Goal: Task Accomplishment & Management: Manage account settings

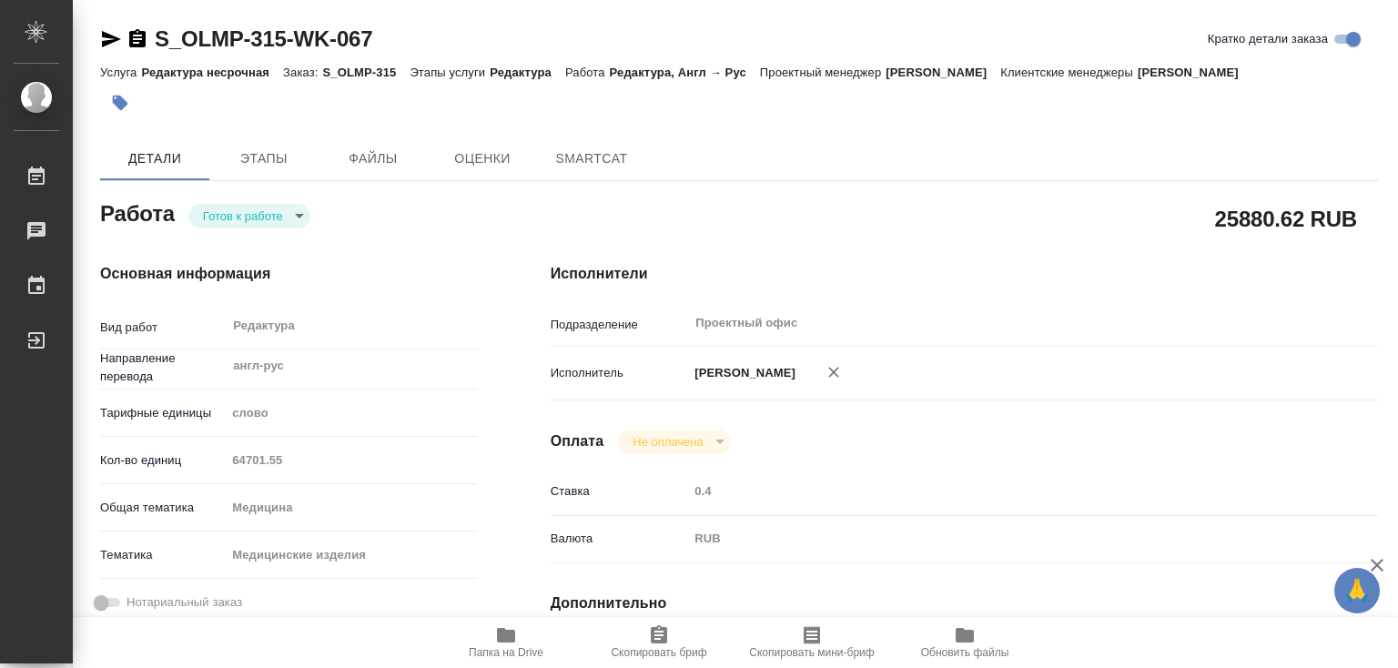
type textarea "x"
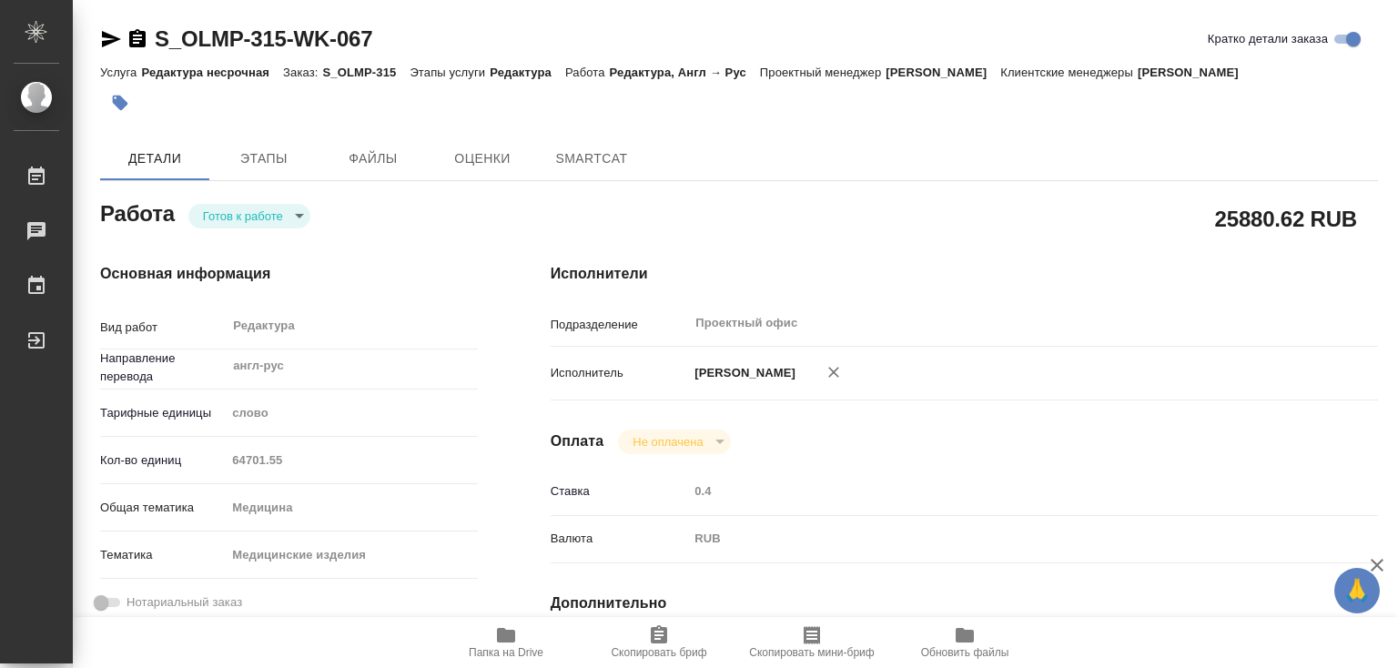
type textarea "x"
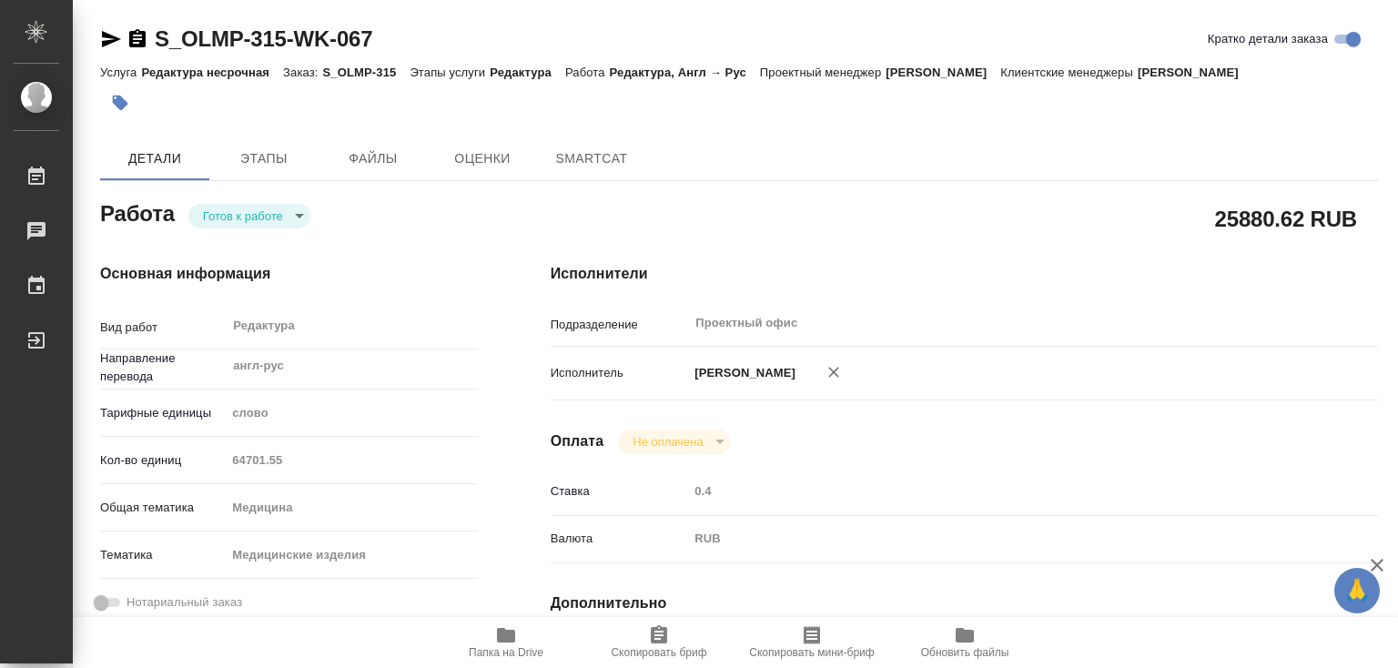
type textarea "x"
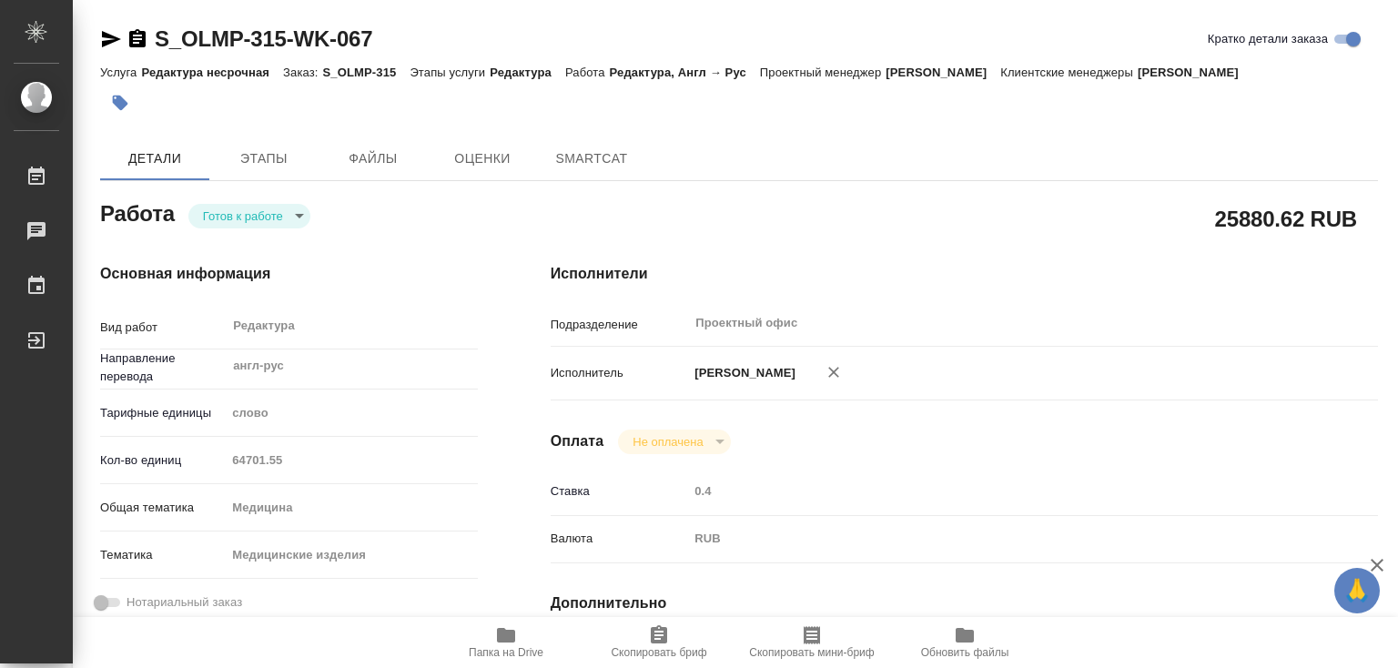
type textarea "x"
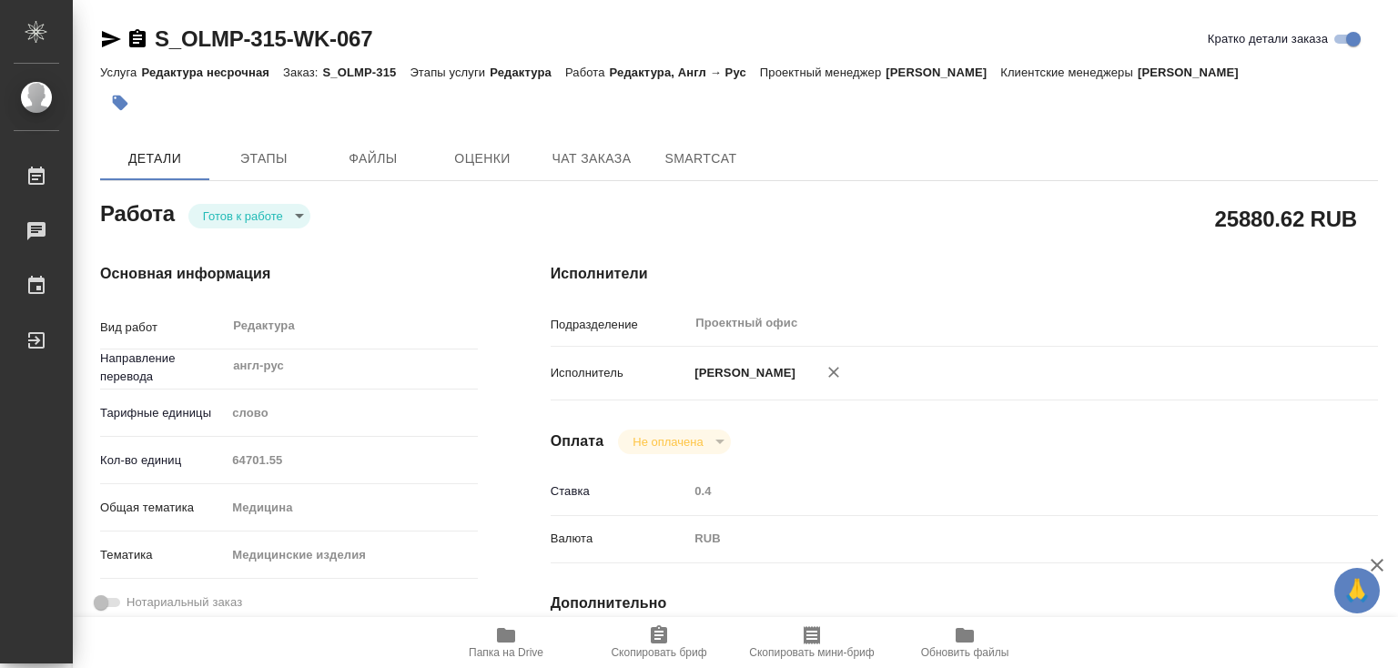
type textarea "x"
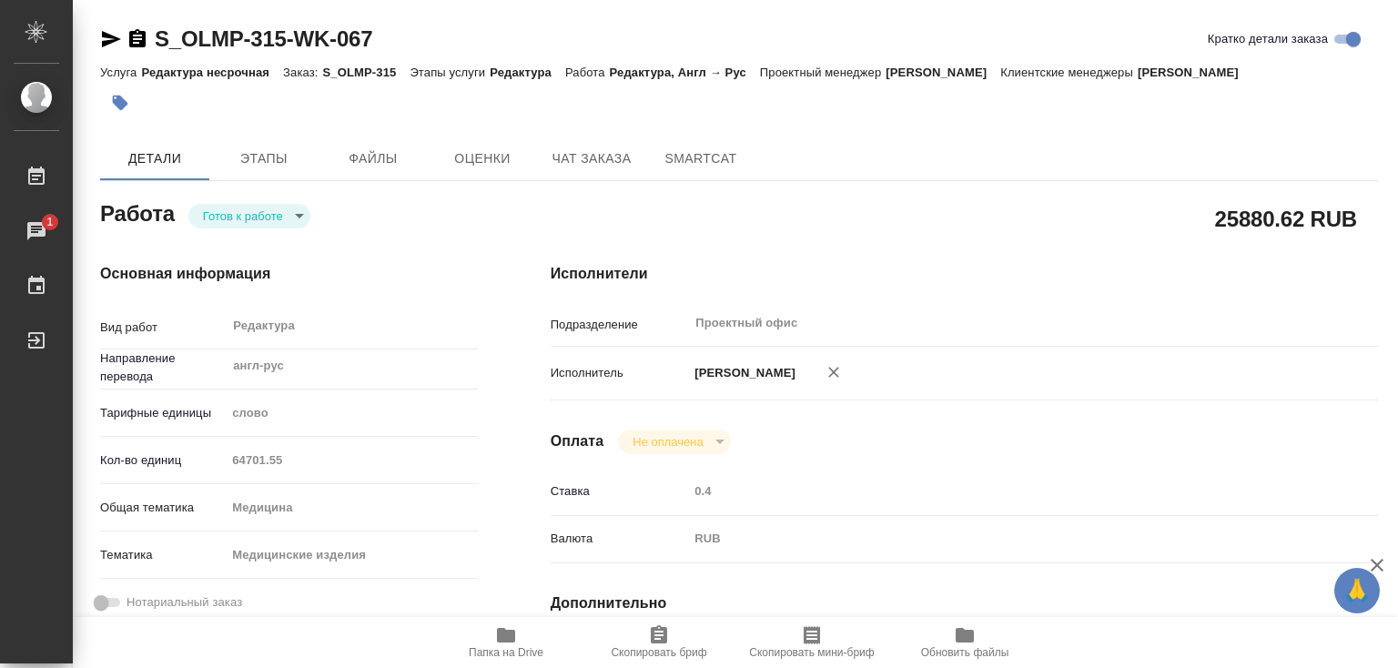
type textarea "x"
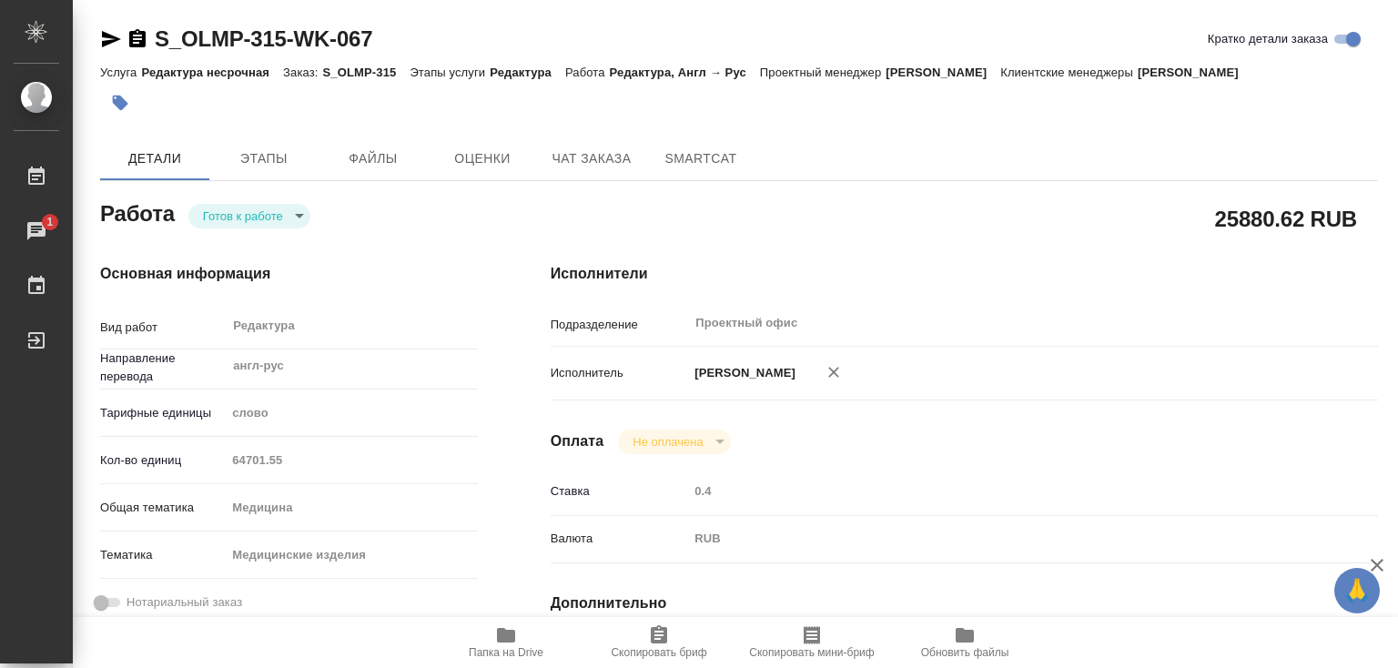
type textarea "x"
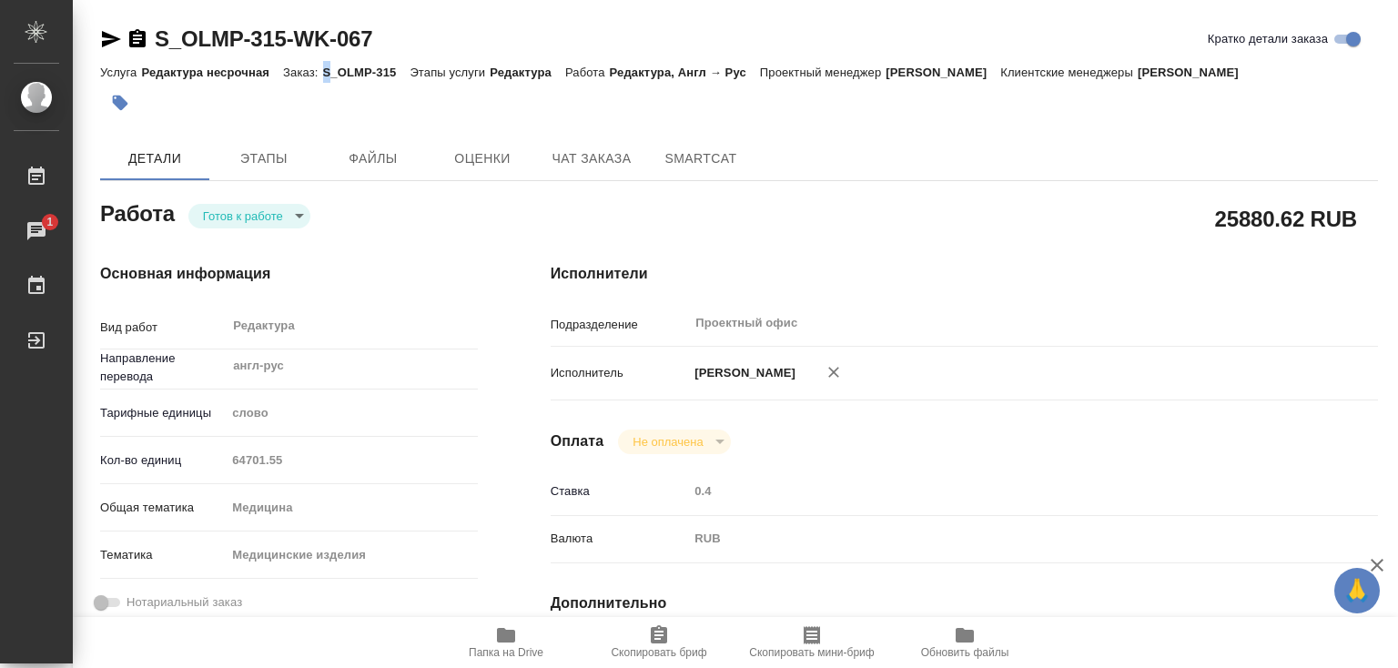
drag, startPoint x: 320, startPoint y: 69, endPoint x: 330, endPoint y: 67, distance: 9.3
click at [331, 68] on div "Услуга Редактура несрочная Заказ: S_OLMP-315 Этапы услуги Редактура Работа Реда…" at bounding box center [739, 72] width 1278 height 22
click at [329, 73] on p "S_OLMP-315" at bounding box center [366, 73] width 87 height 14
drag, startPoint x: 325, startPoint y: 73, endPoint x: 395, endPoint y: 67, distance: 70.3
click at [395, 67] on p "S_OLMP-315" at bounding box center [366, 73] width 87 height 14
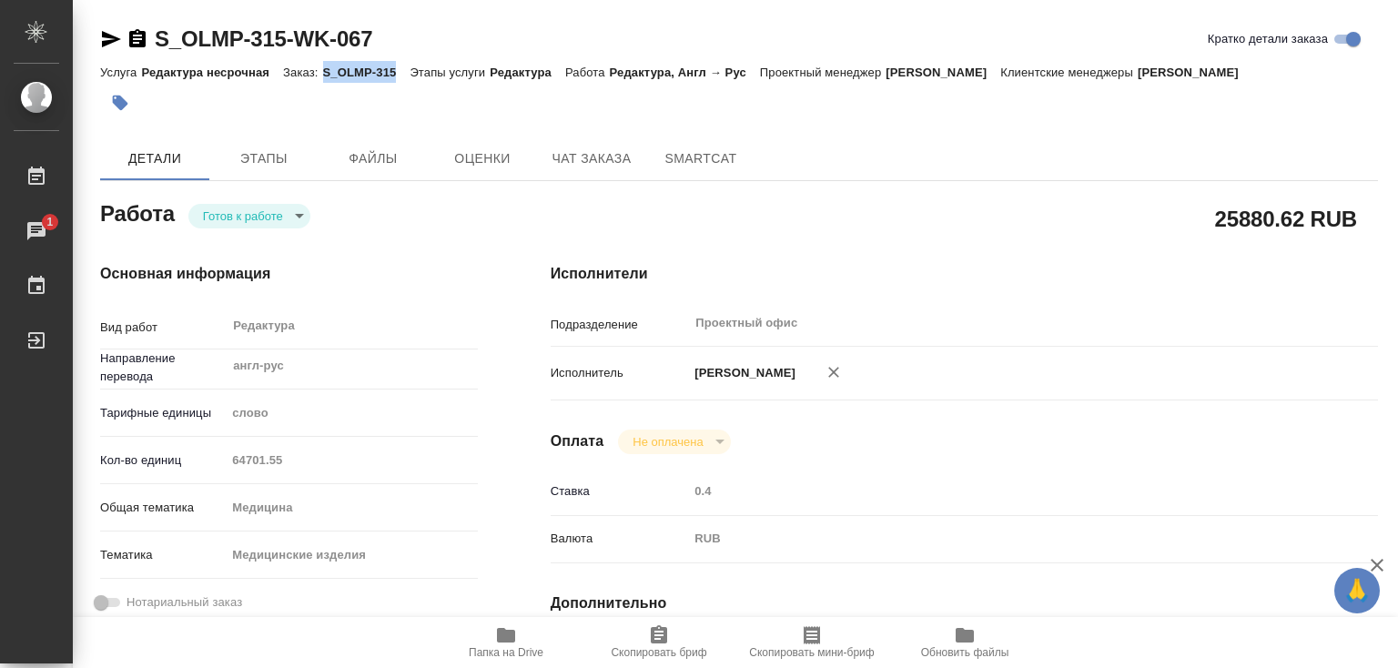
copy p "S_OLMP-315"
click at [507, 641] on icon "button" at bounding box center [506, 635] width 18 height 15
click at [338, 73] on p "S_OLMP-315" at bounding box center [366, 73] width 87 height 14
drag, startPoint x: 324, startPoint y: 69, endPoint x: 400, endPoint y: 70, distance: 75.6
click at [400, 70] on p "S_OLMP-315" at bounding box center [366, 73] width 87 height 14
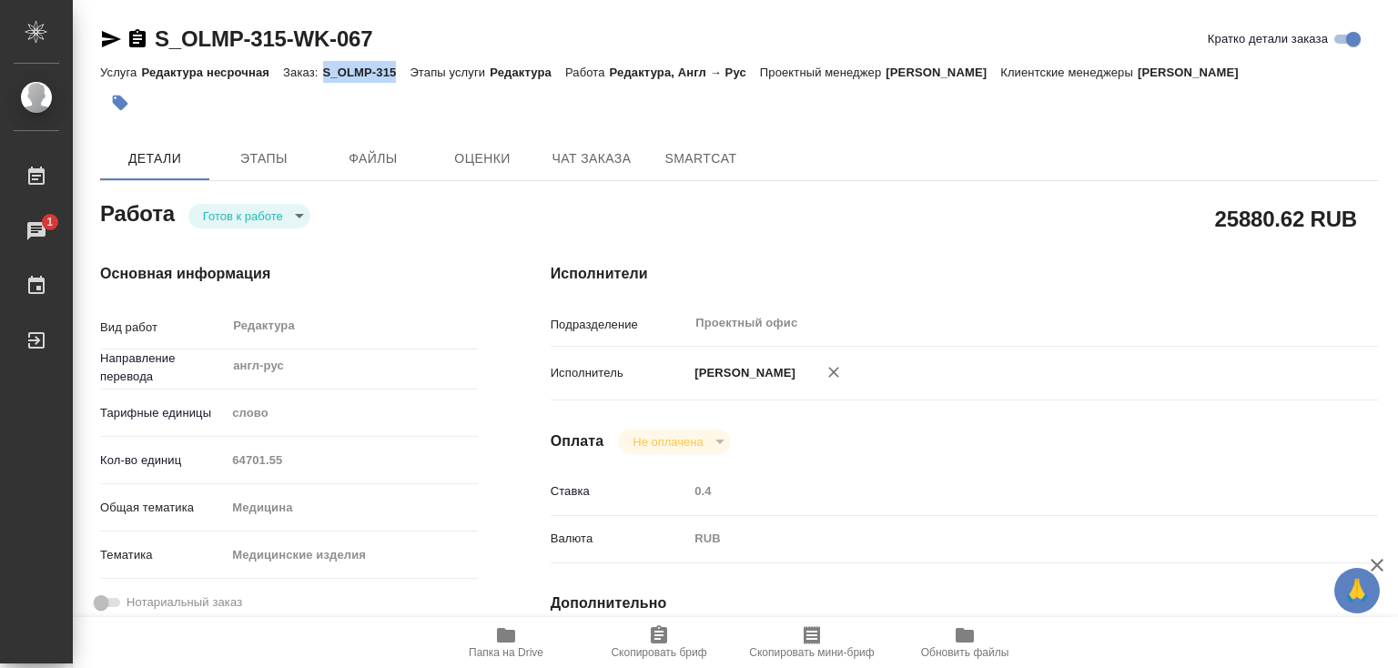
copy p "S_OLMP-315"
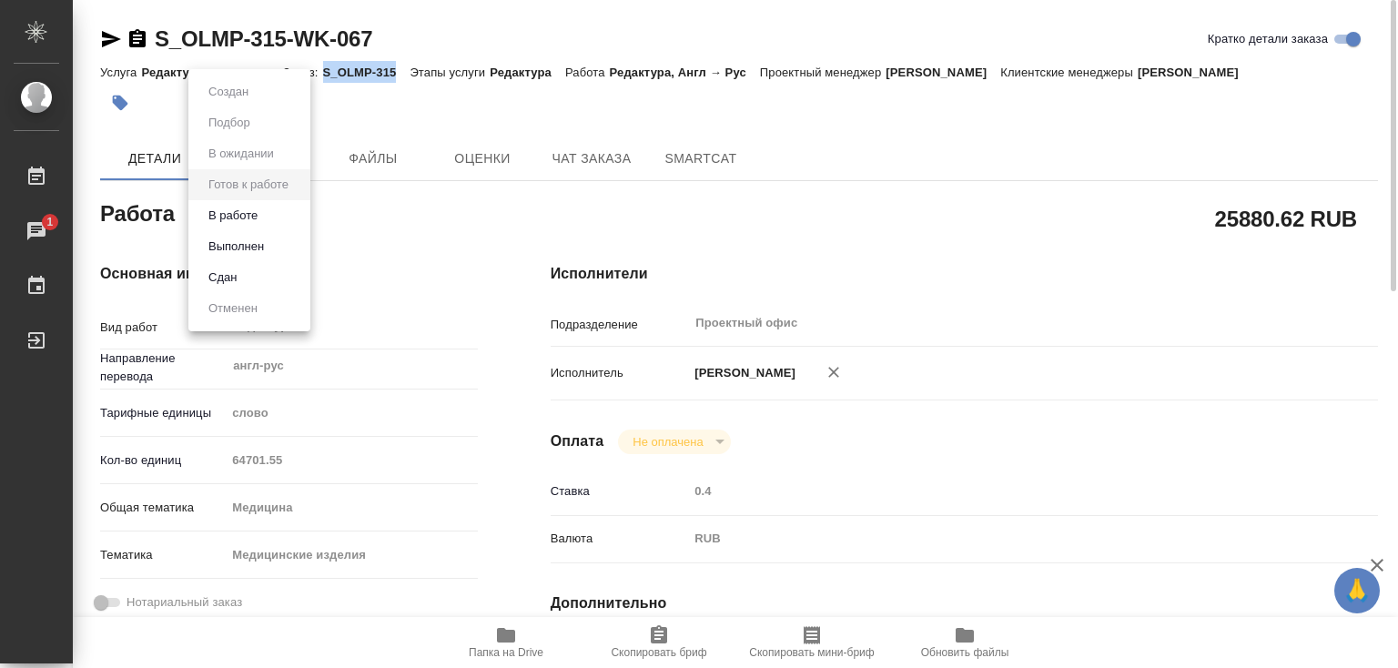
click at [300, 216] on body "🙏 .cls-1 fill:#fff; AWATERA Лебедева Юлия y.lebedeva Работы 1 Чаты График Выйти…" at bounding box center [699, 334] width 1398 height 668
click at [268, 215] on li "В работе" at bounding box center [249, 215] width 122 height 31
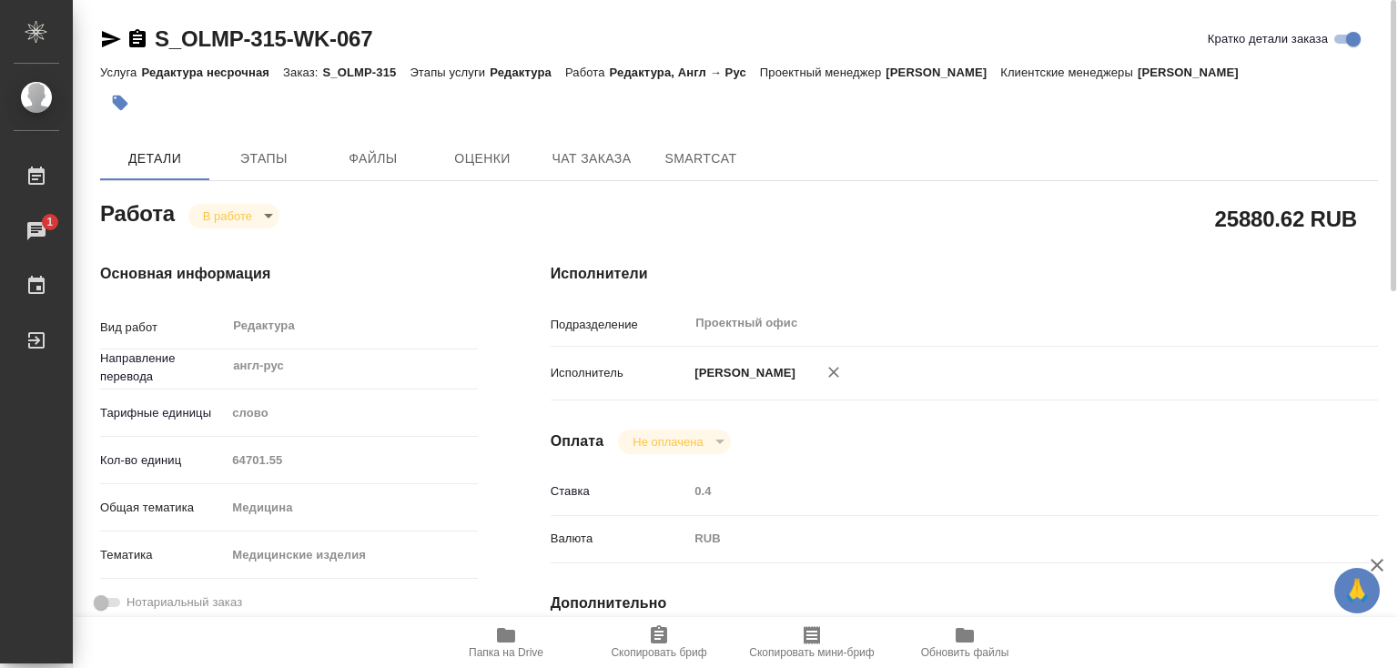
type textarea "x"
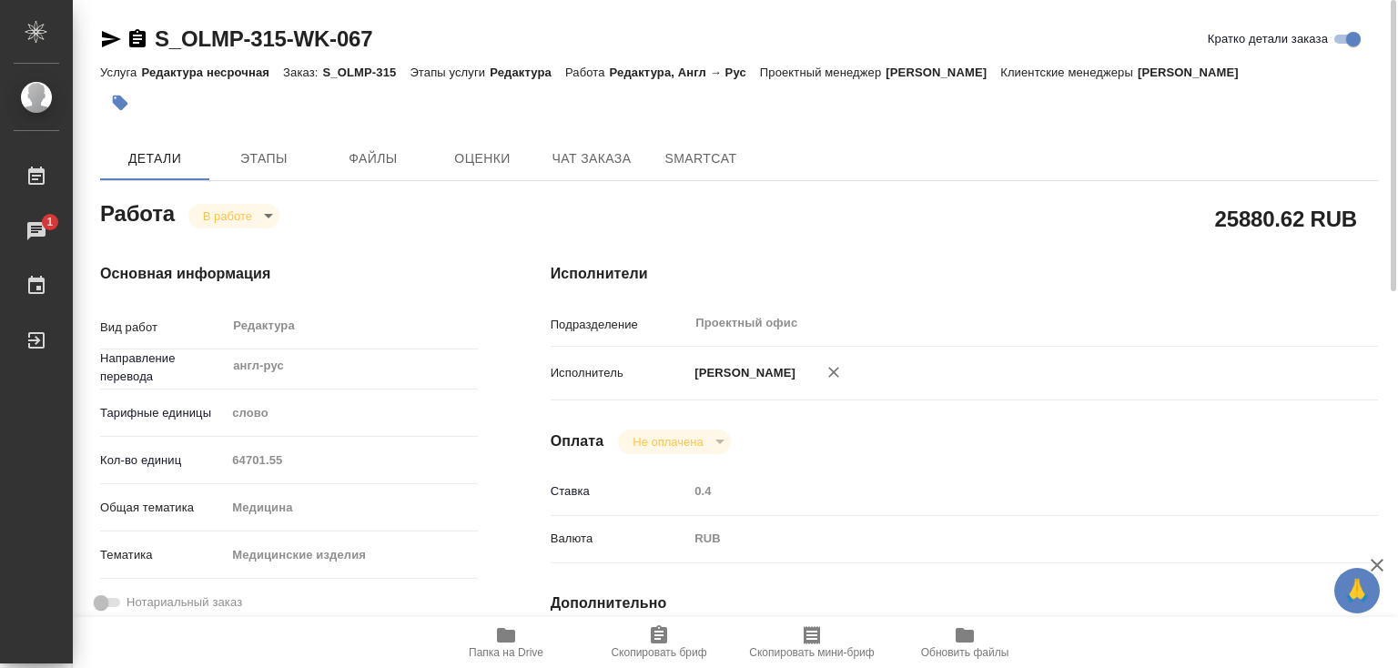
type textarea "x"
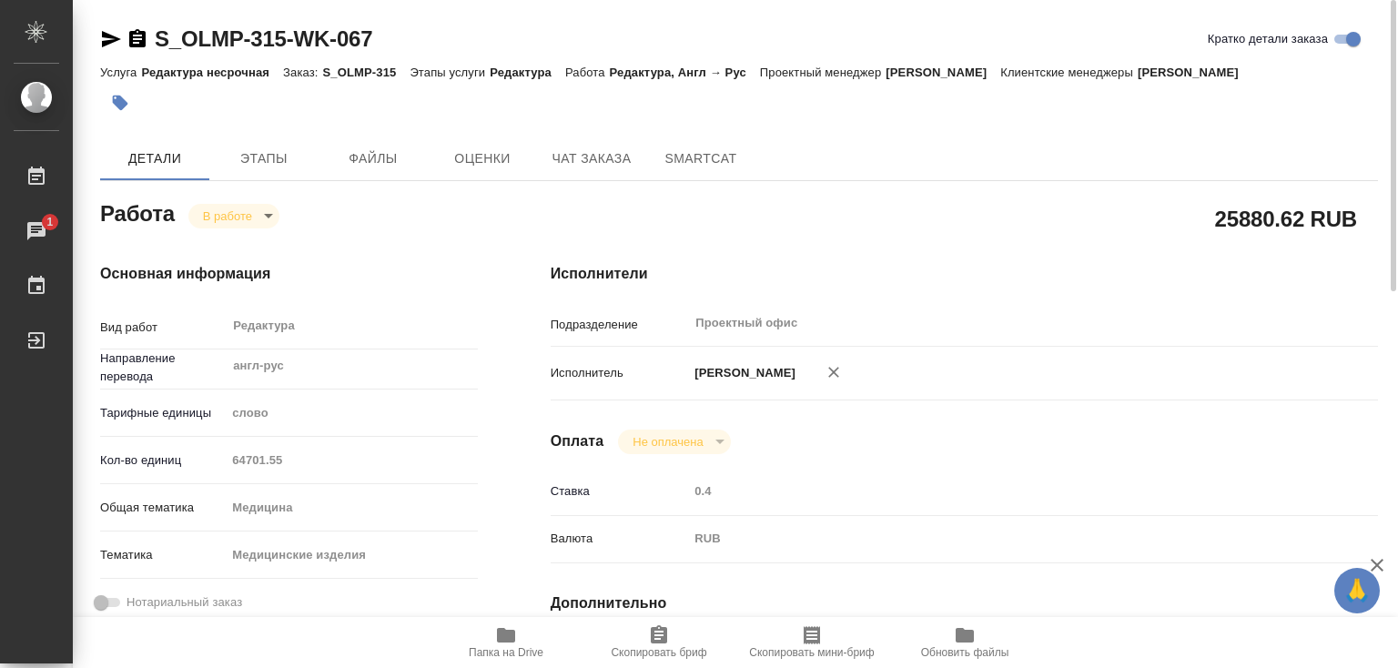
type textarea "x"
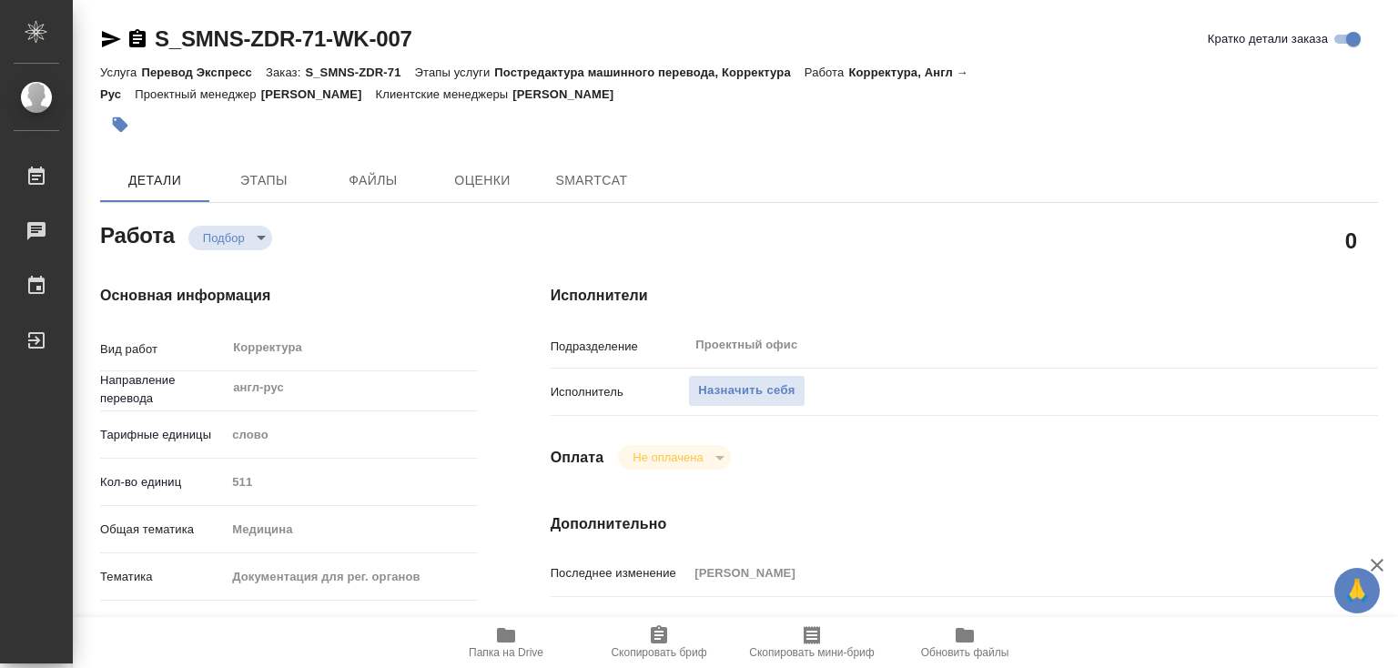
type textarea "x"
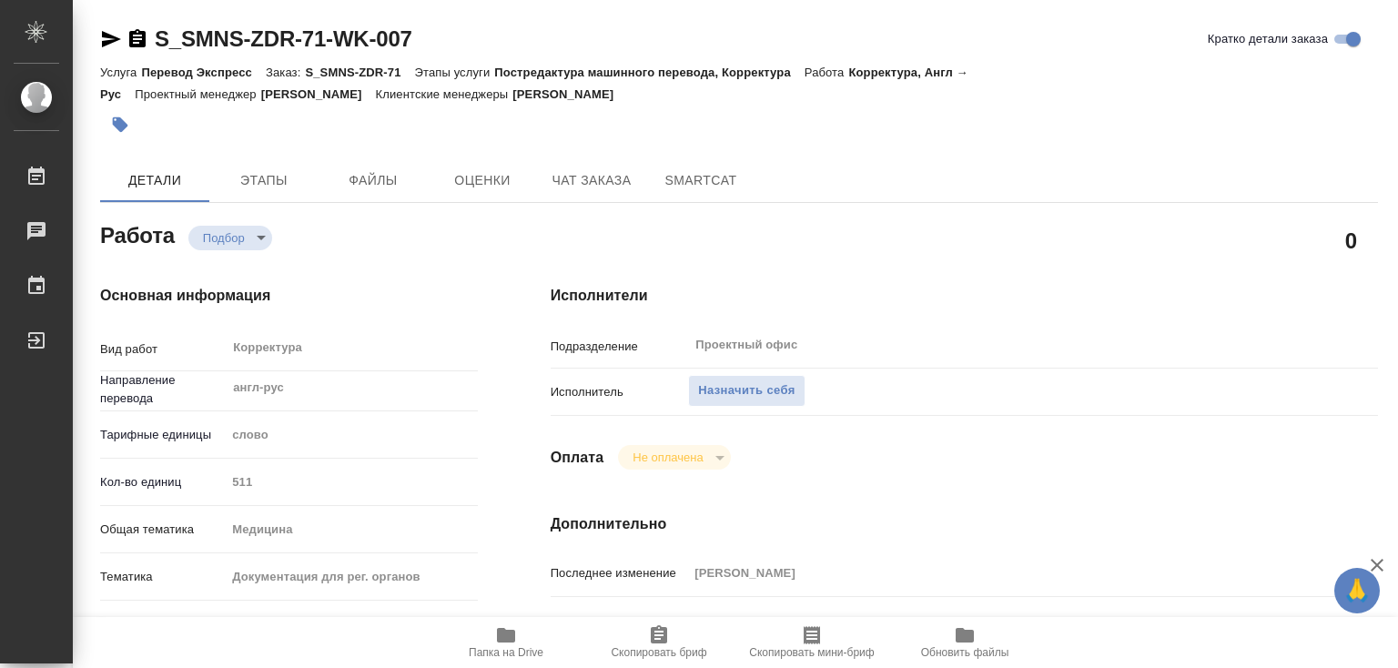
type textarea "x"
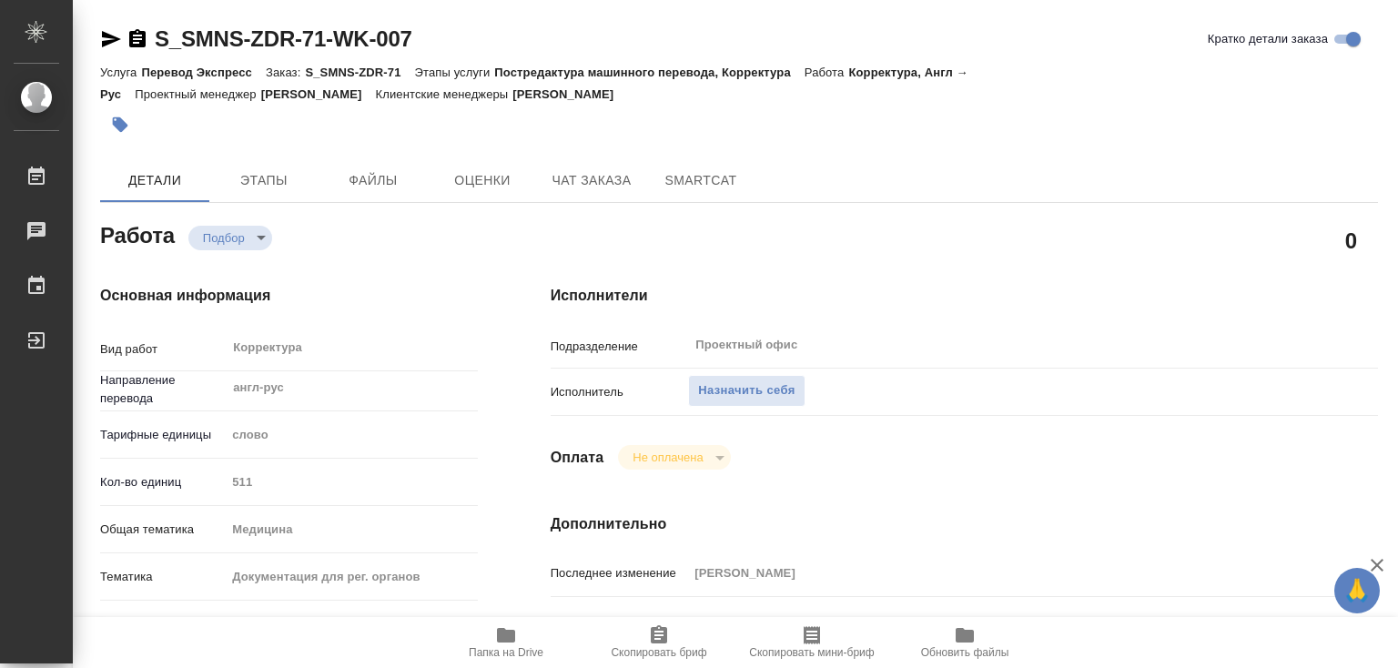
type textarea "x"
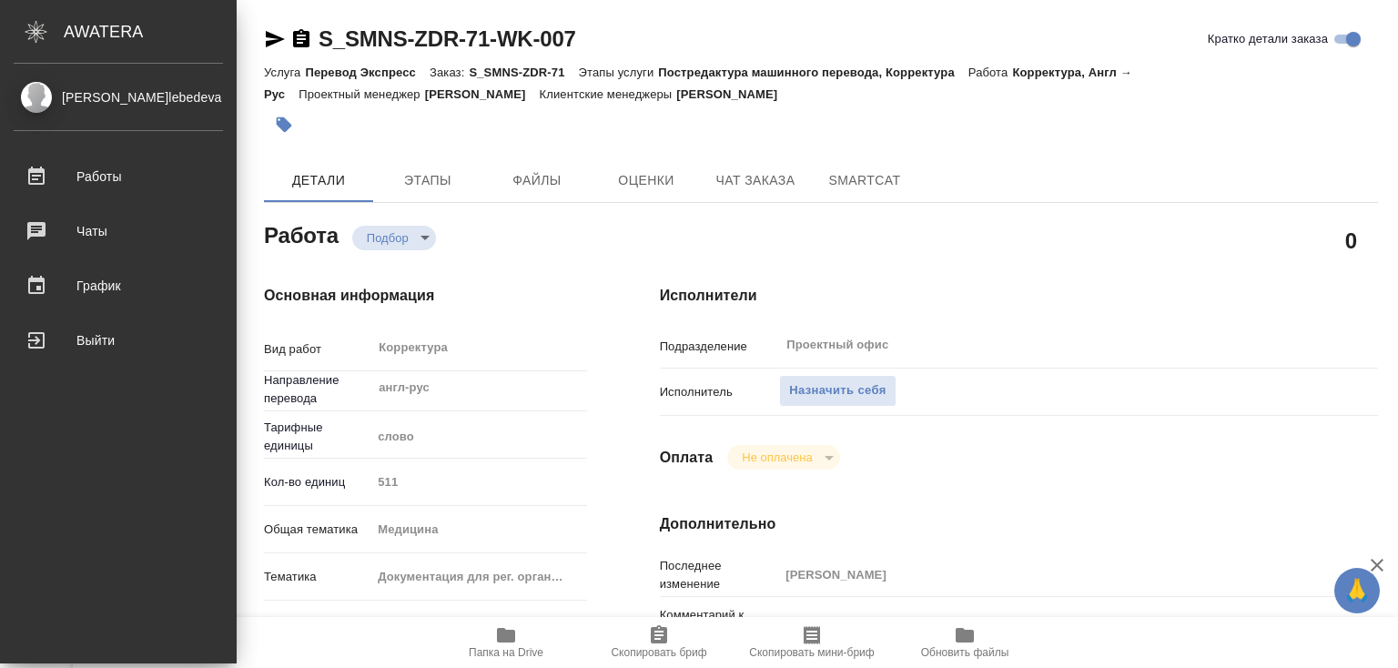
type textarea "x"
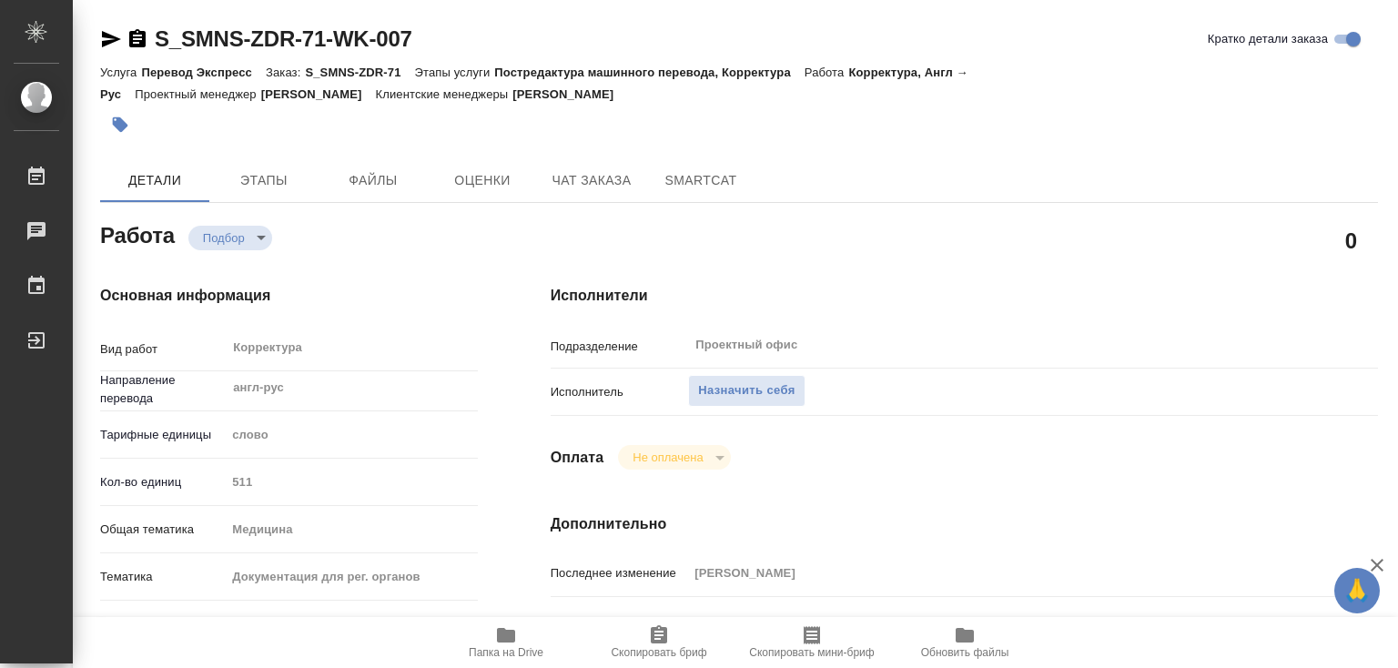
type textarea "x"
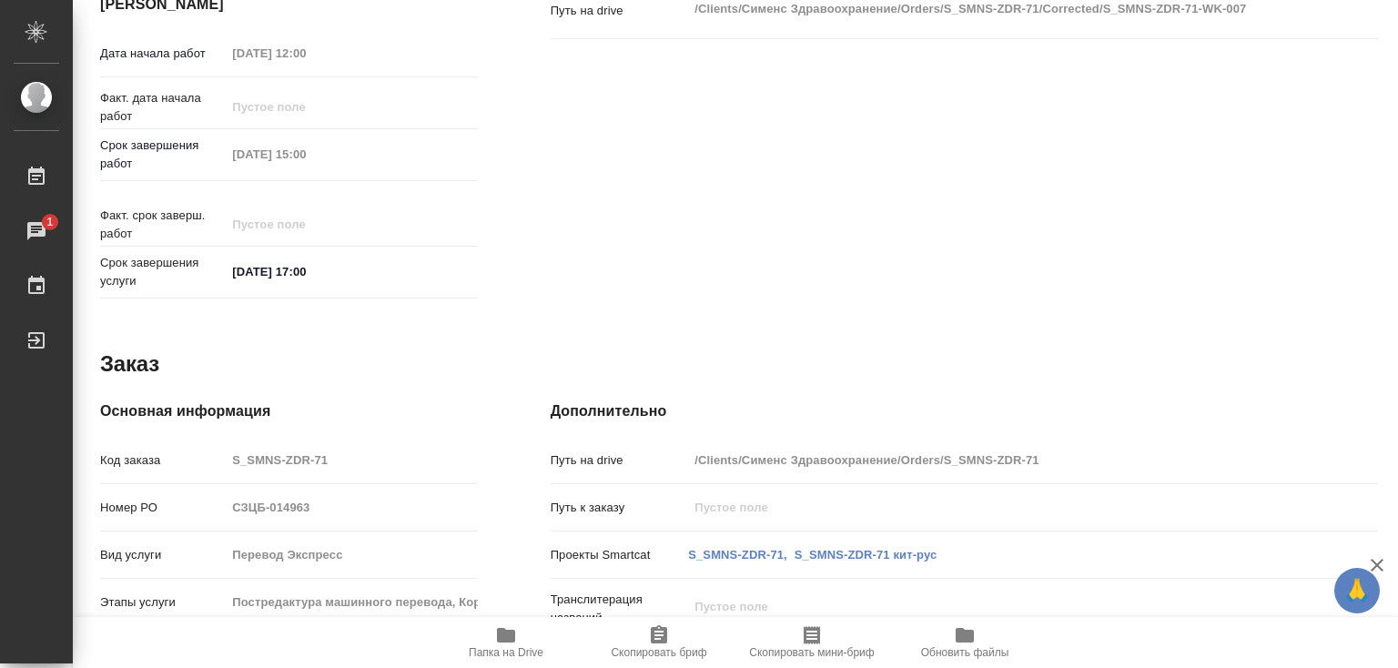
scroll to position [229, 0]
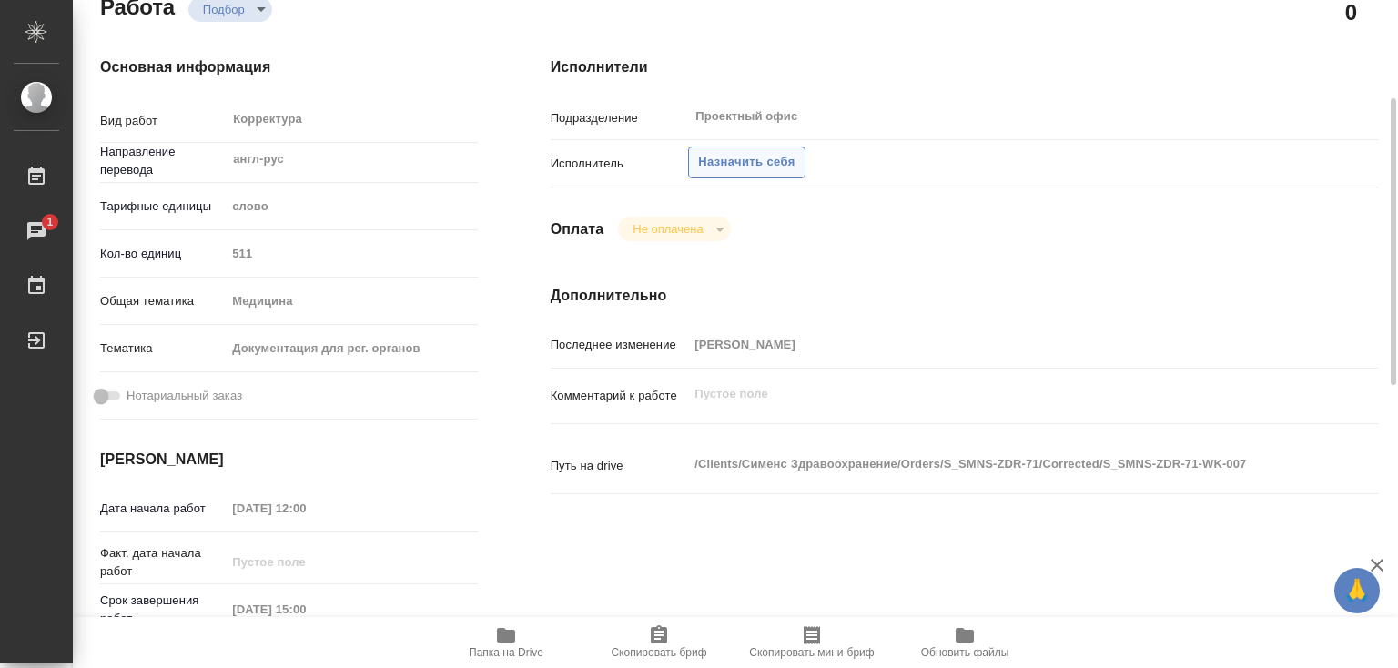
click at [753, 157] on span "Назначить себя" at bounding box center [746, 162] width 97 height 21
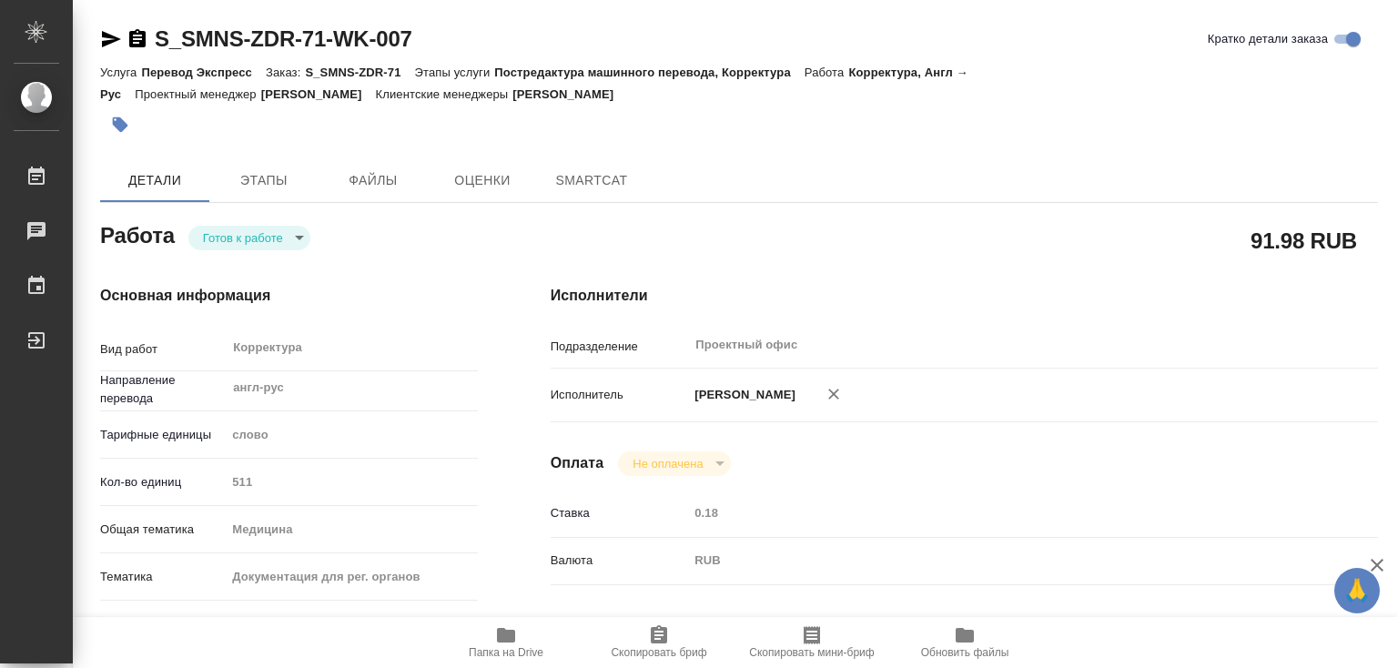
type textarea "x"
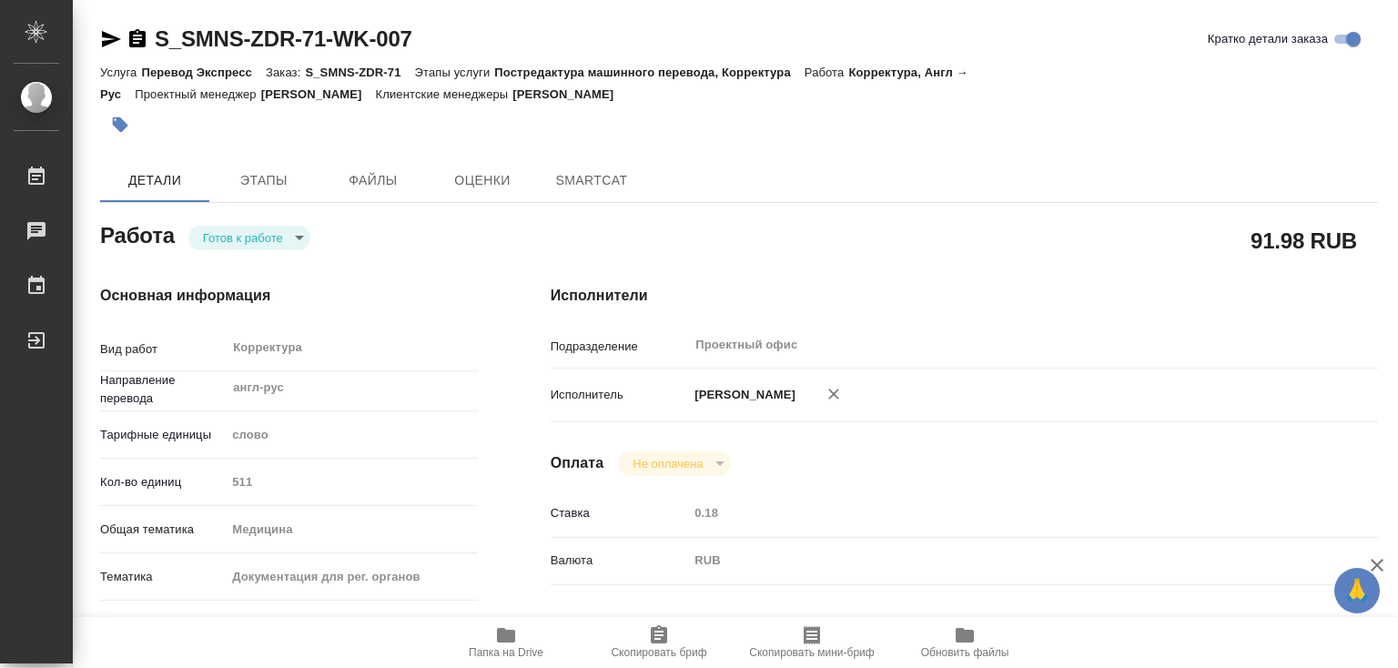
type textarea "x"
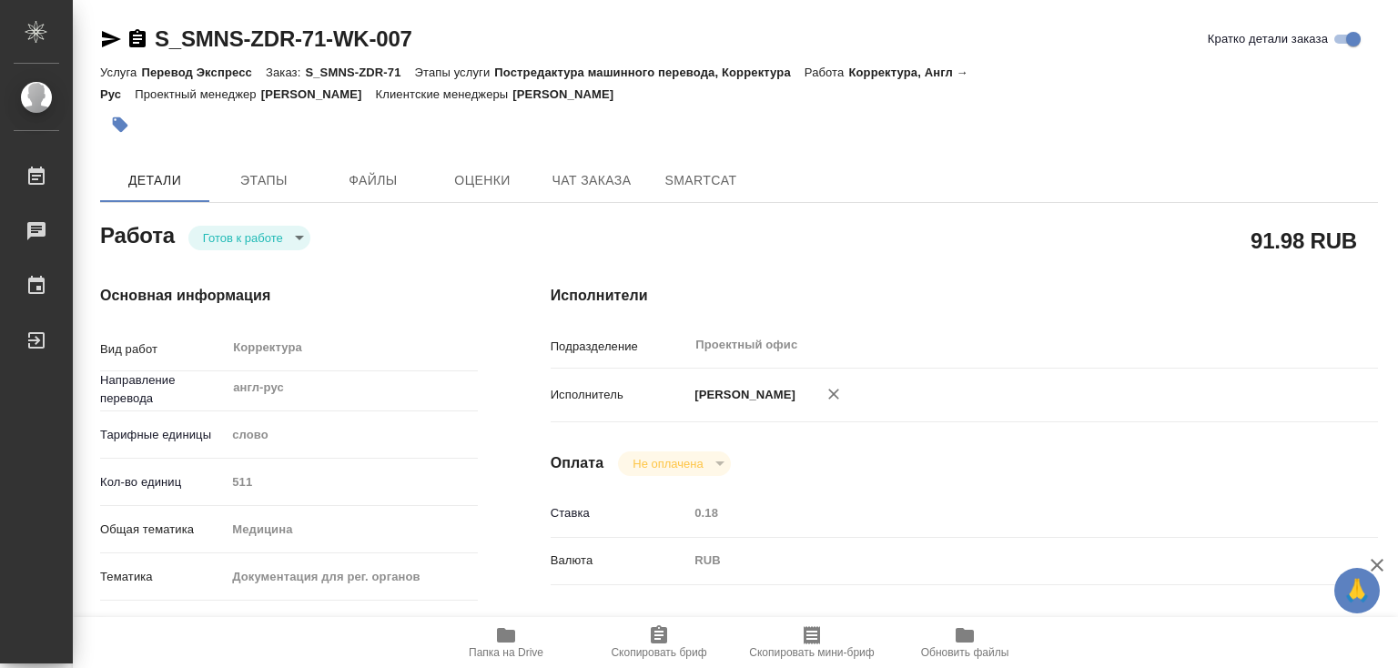
type textarea "x"
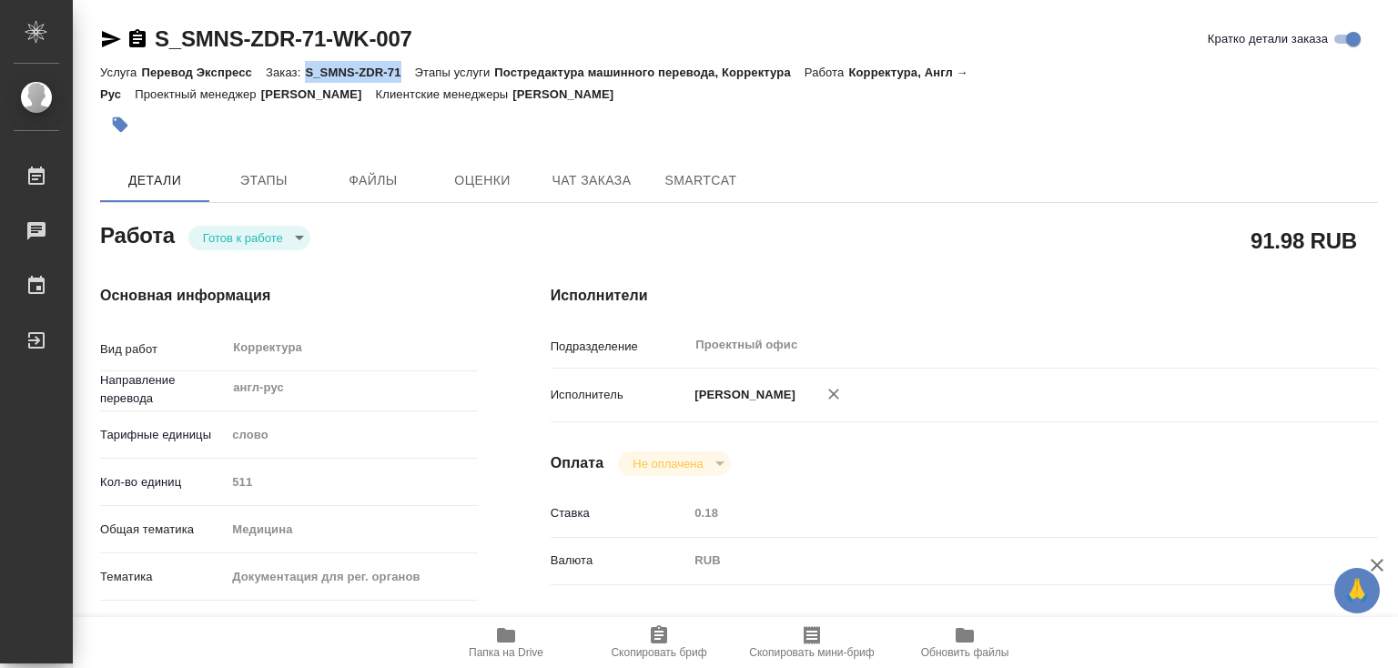
drag, startPoint x: 306, startPoint y: 72, endPoint x: 407, endPoint y: 73, distance: 101.1
click at [407, 73] on p "S_SMNS-ZDR-71" at bounding box center [359, 73] width 109 height 14
type textarea "x"
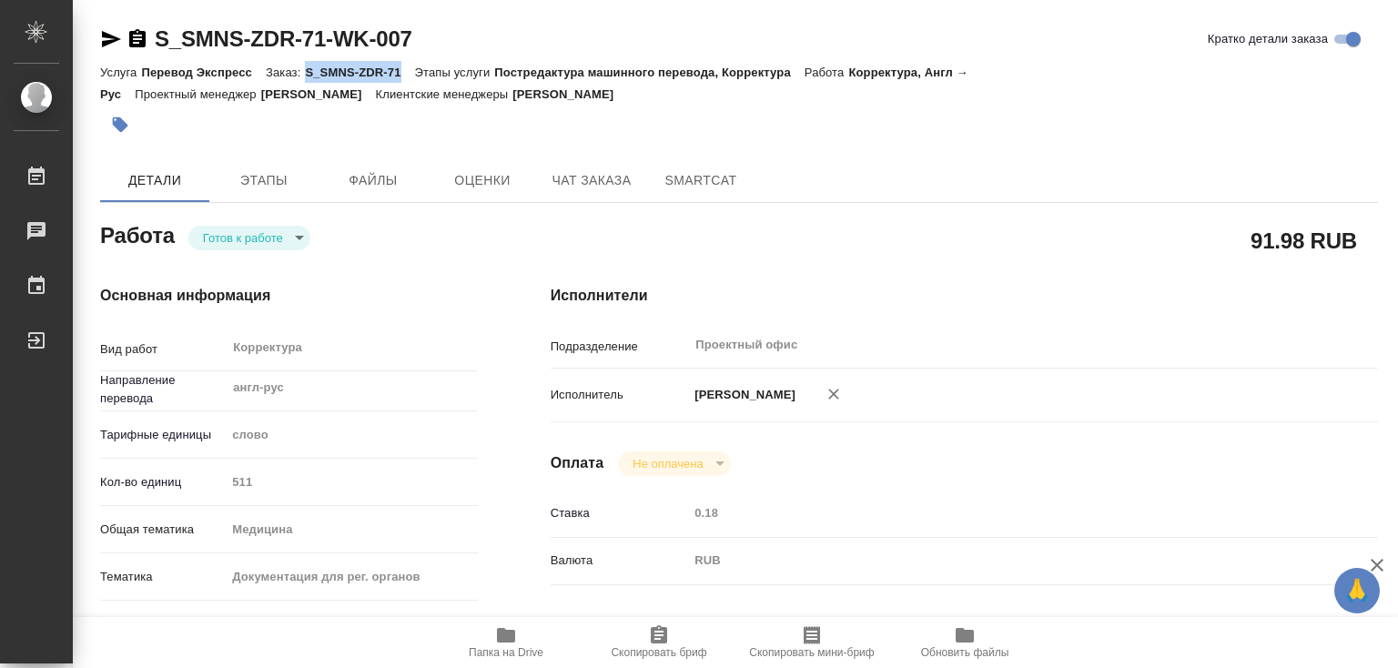
type textarea "x"
copy p "S_SMNS-ZDR-71"
type textarea "x"
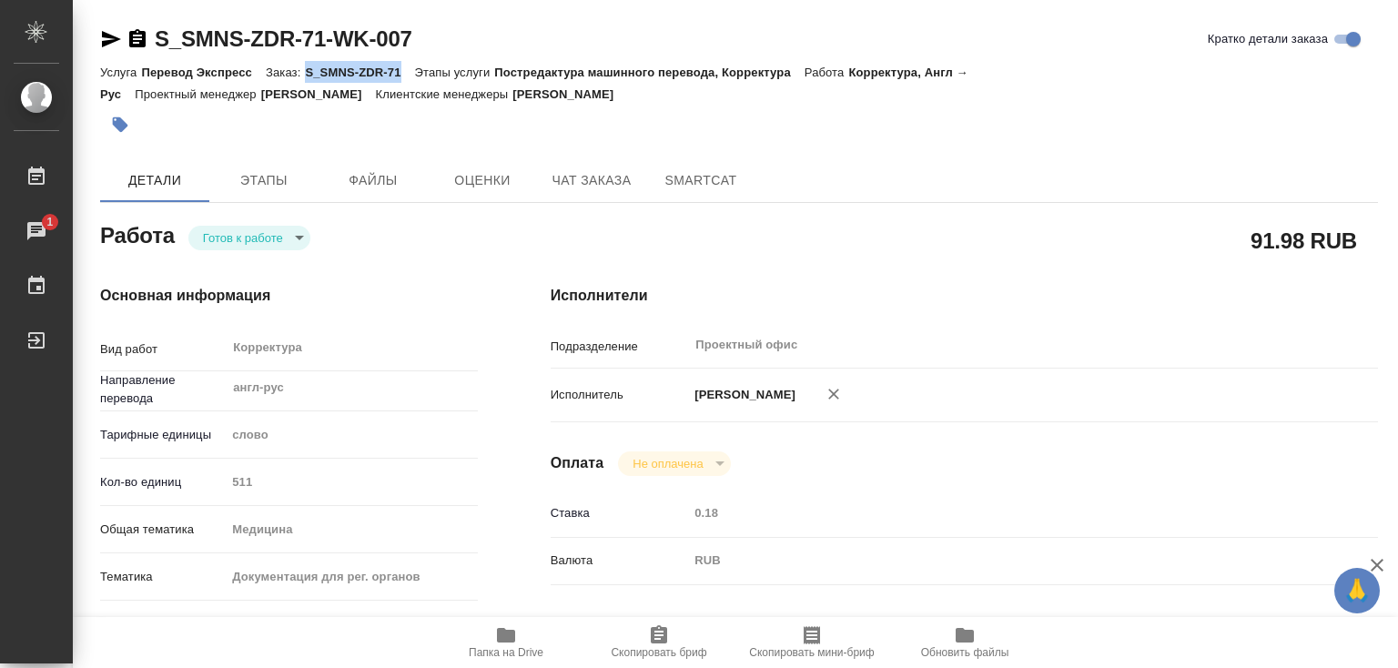
type textarea "x"
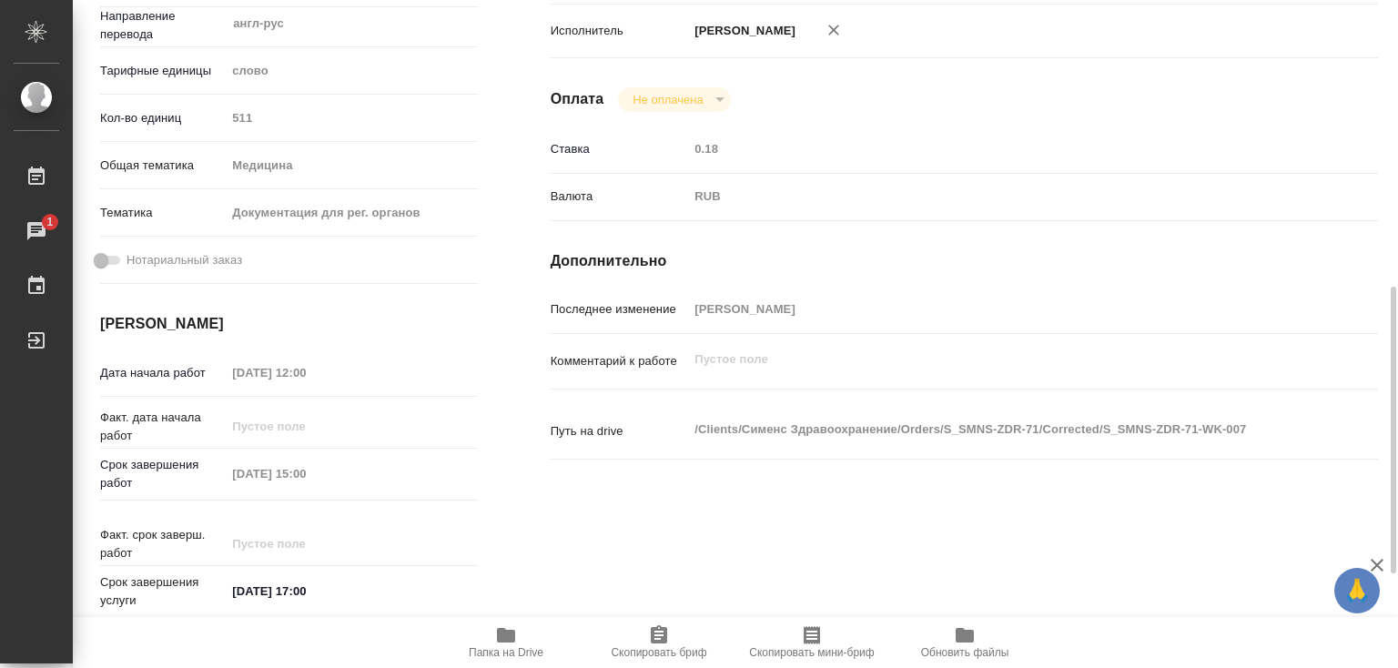
scroll to position [455, 0]
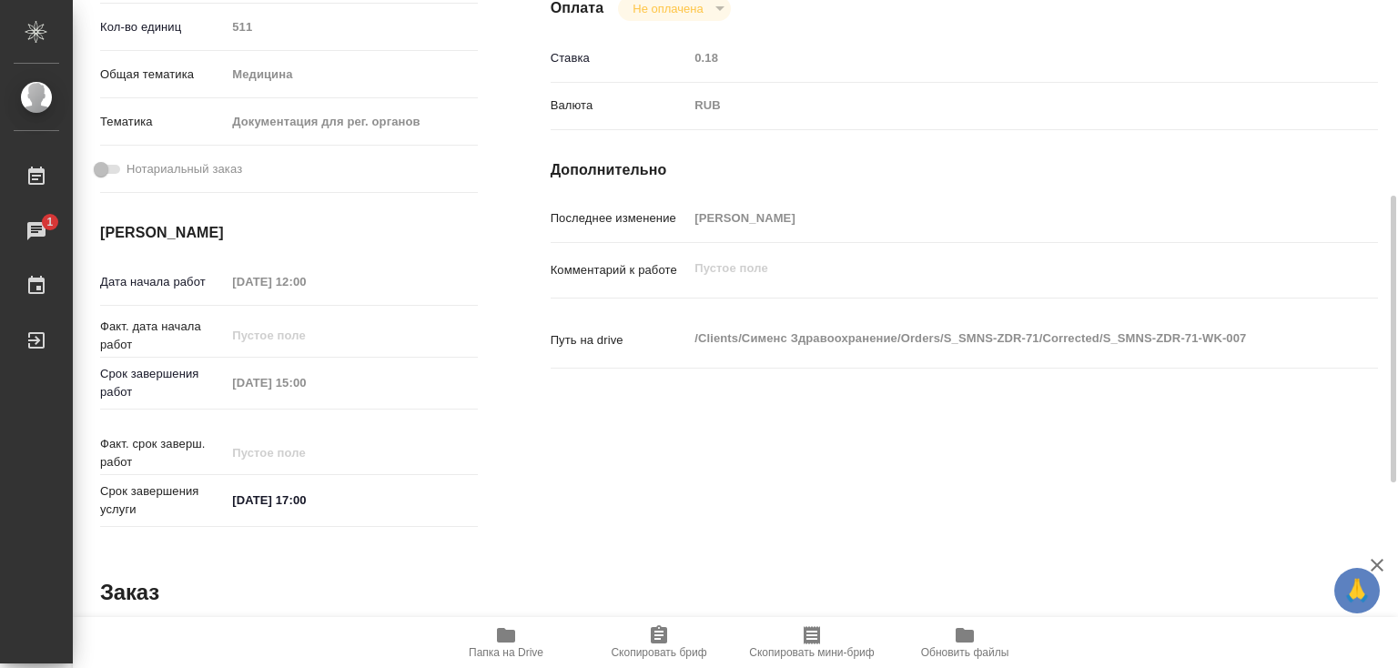
click at [507, 637] on icon "button" at bounding box center [506, 635] width 18 height 15
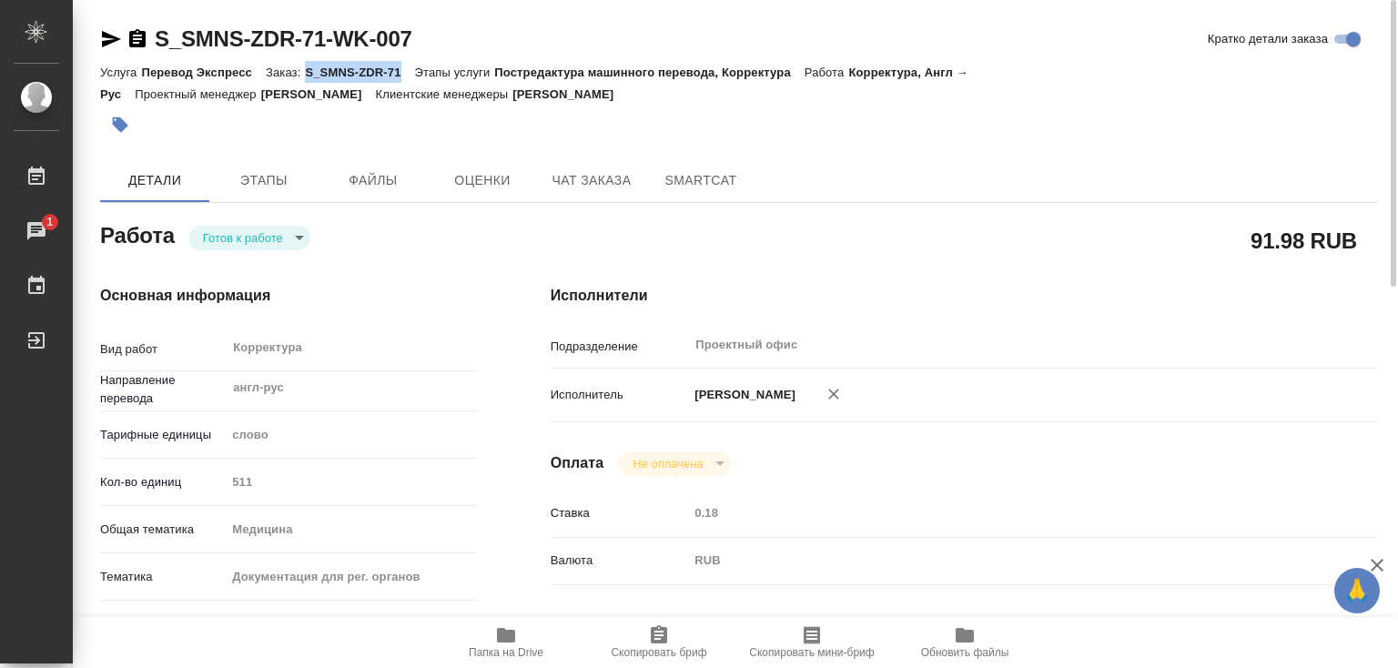
click at [313, 69] on p "S_SMNS-ZDR-71" at bounding box center [359, 73] width 109 height 14
click at [306, 69] on p "S_SMNS-ZDR-71" at bounding box center [359, 73] width 109 height 14
drag, startPoint x: 306, startPoint y: 73, endPoint x: 399, endPoint y: 73, distance: 92.9
click at [399, 73] on p "S_SMNS-ZDR-71" at bounding box center [359, 73] width 109 height 14
copy p "S_SMNS-ZDR-71"
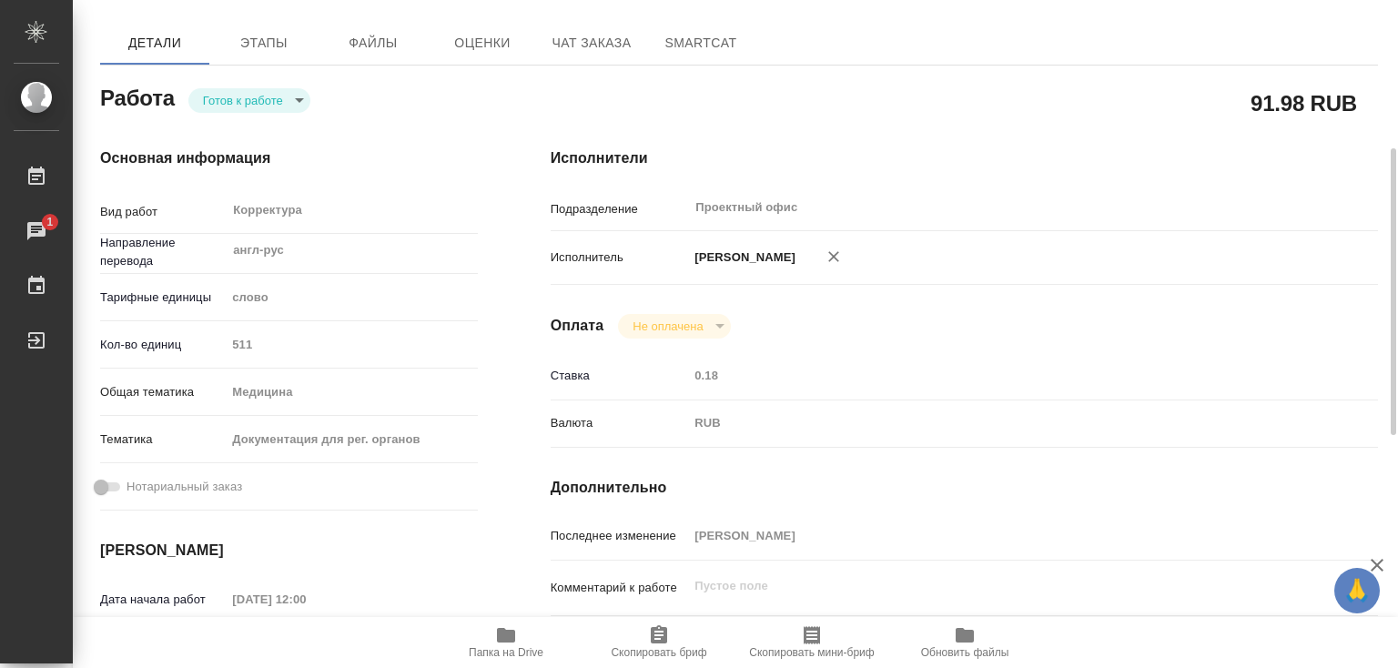
scroll to position [81, 0]
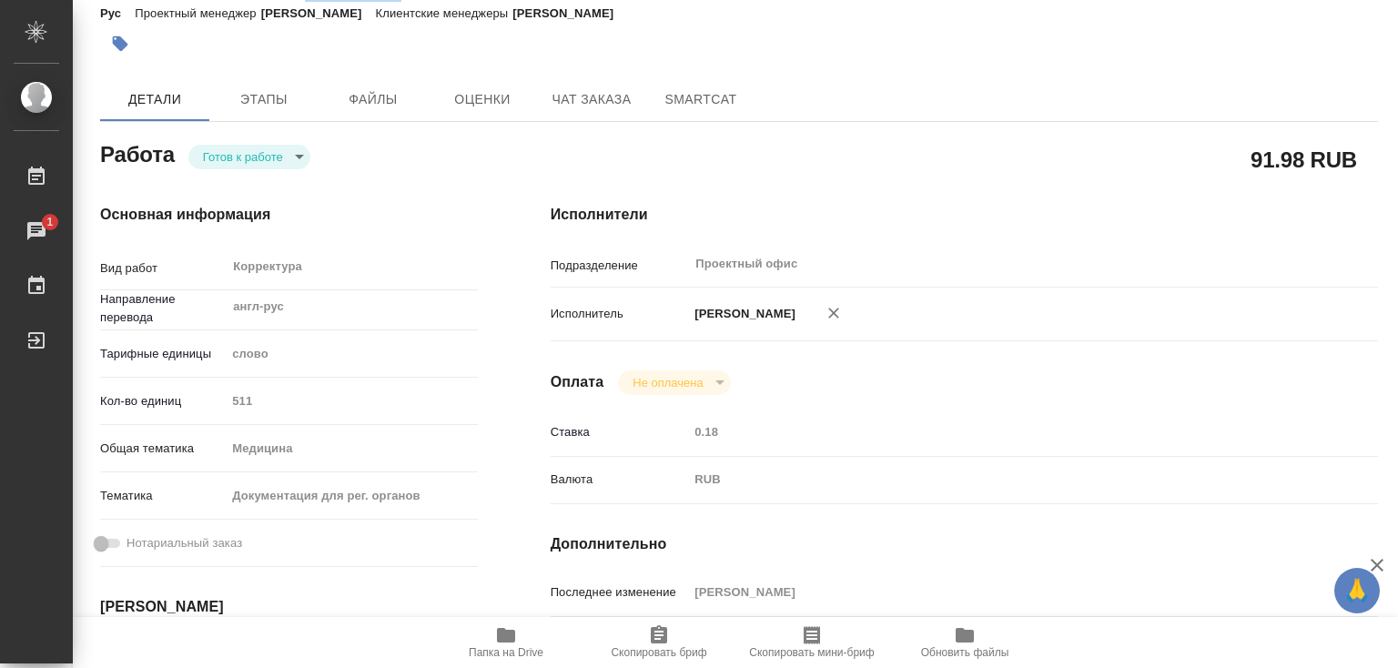
click at [302, 154] on body "🙏 .cls-1 fill:#fff; AWATERA Лебедева Юлия y.lebedeva Работы 1 Чаты График Выйти…" at bounding box center [699, 334] width 1398 height 668
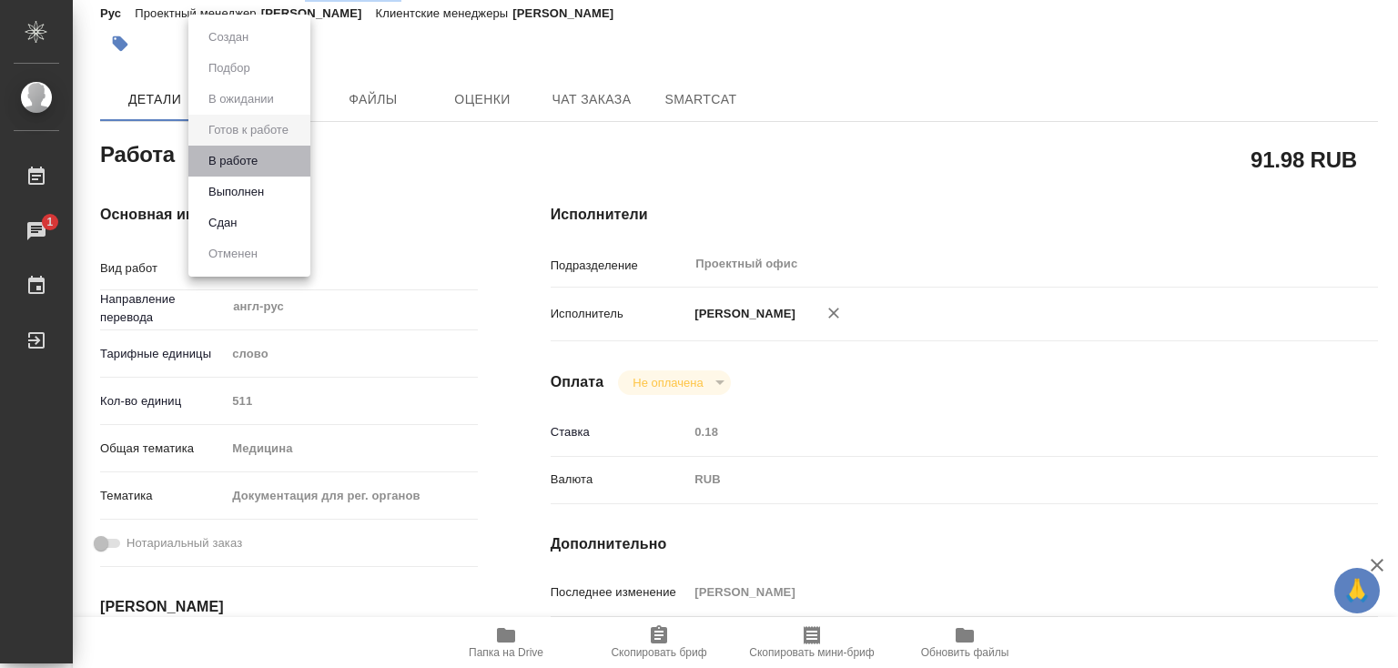
click at [266, 167] on li "В работе" at bounding box center [249, 161] width 122 height 31
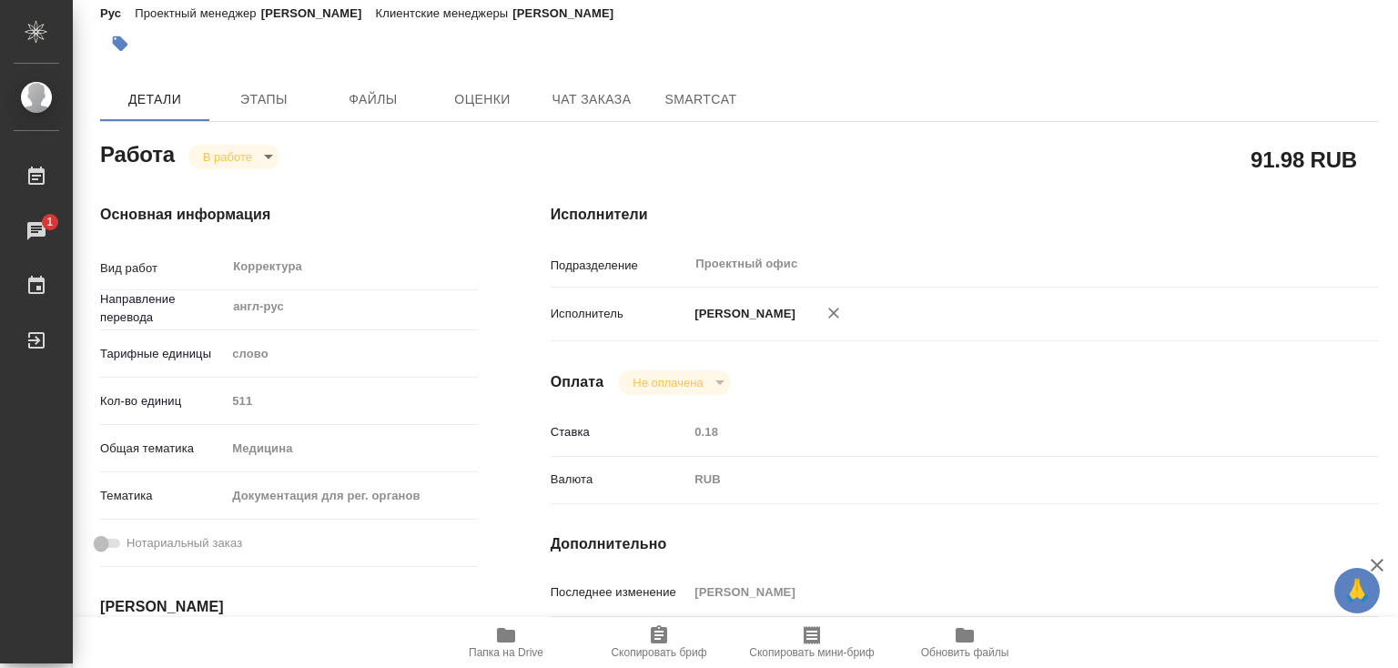
type textarea "x"
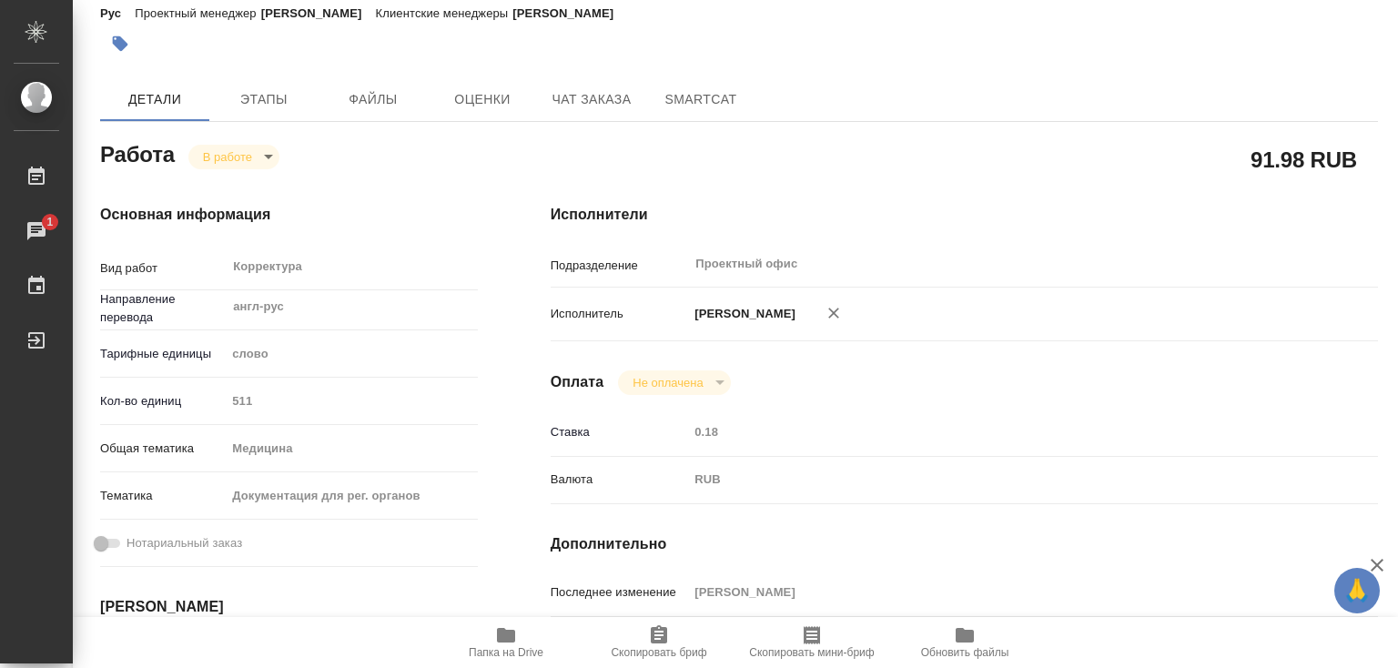
type textarea "x"
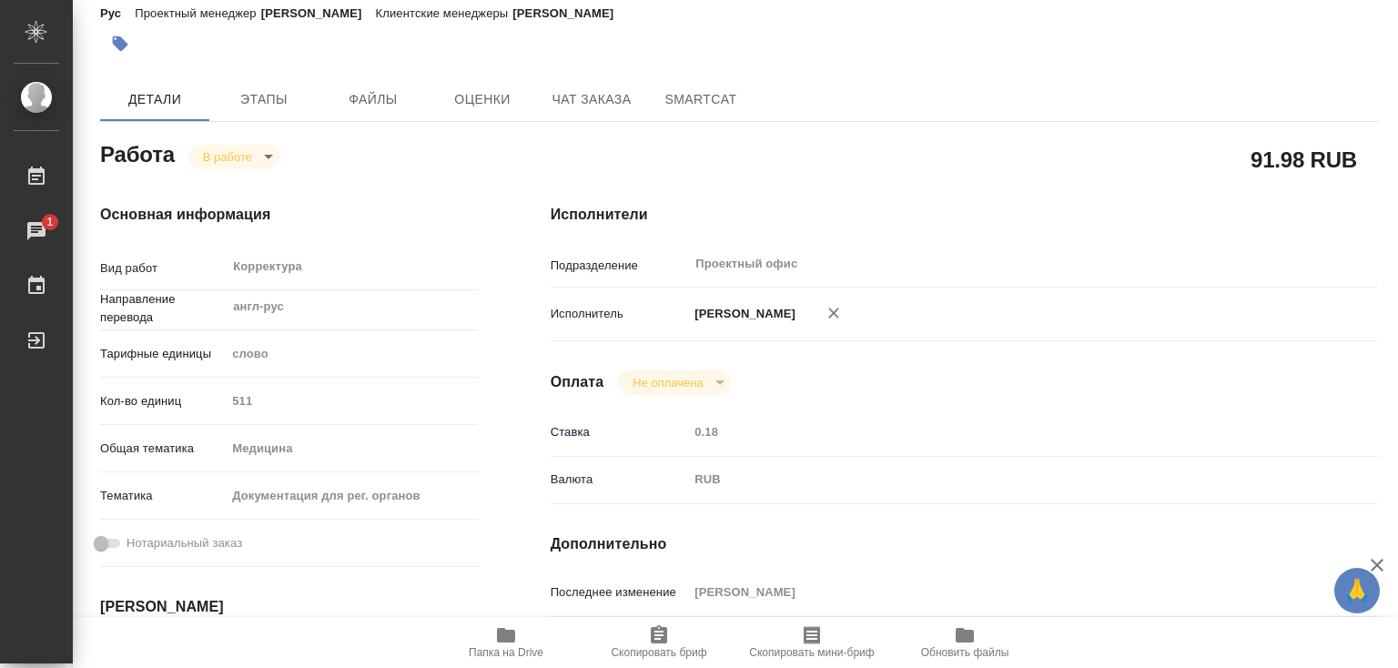
scroll to position [627, 0]
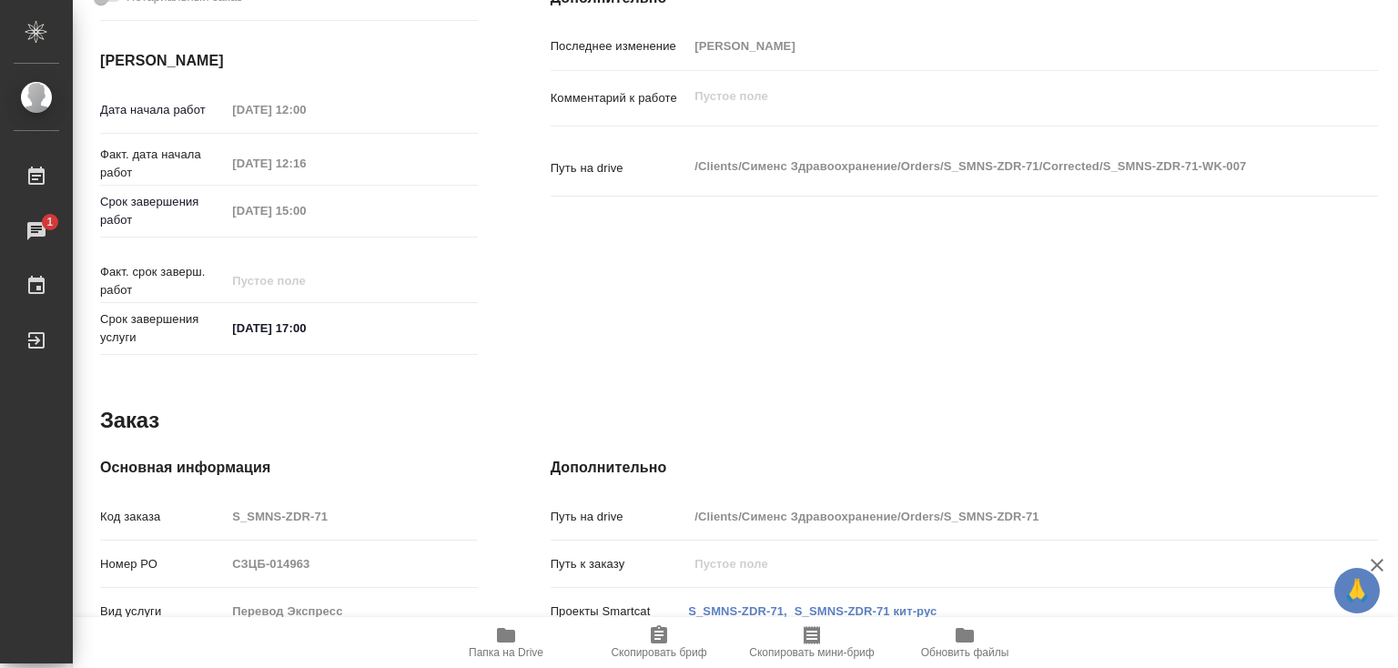
type textarea "x"
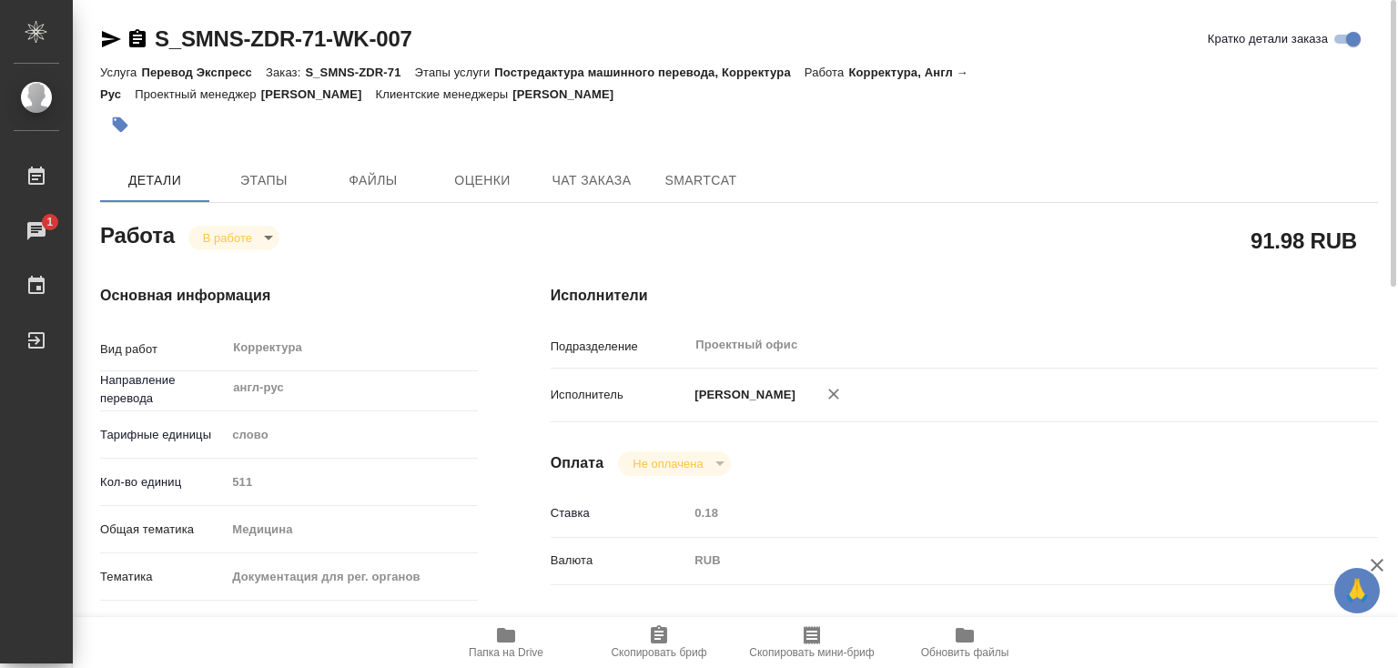
scroll to position [0, 0]
